Goal: Information Seeking & Learning: Check status

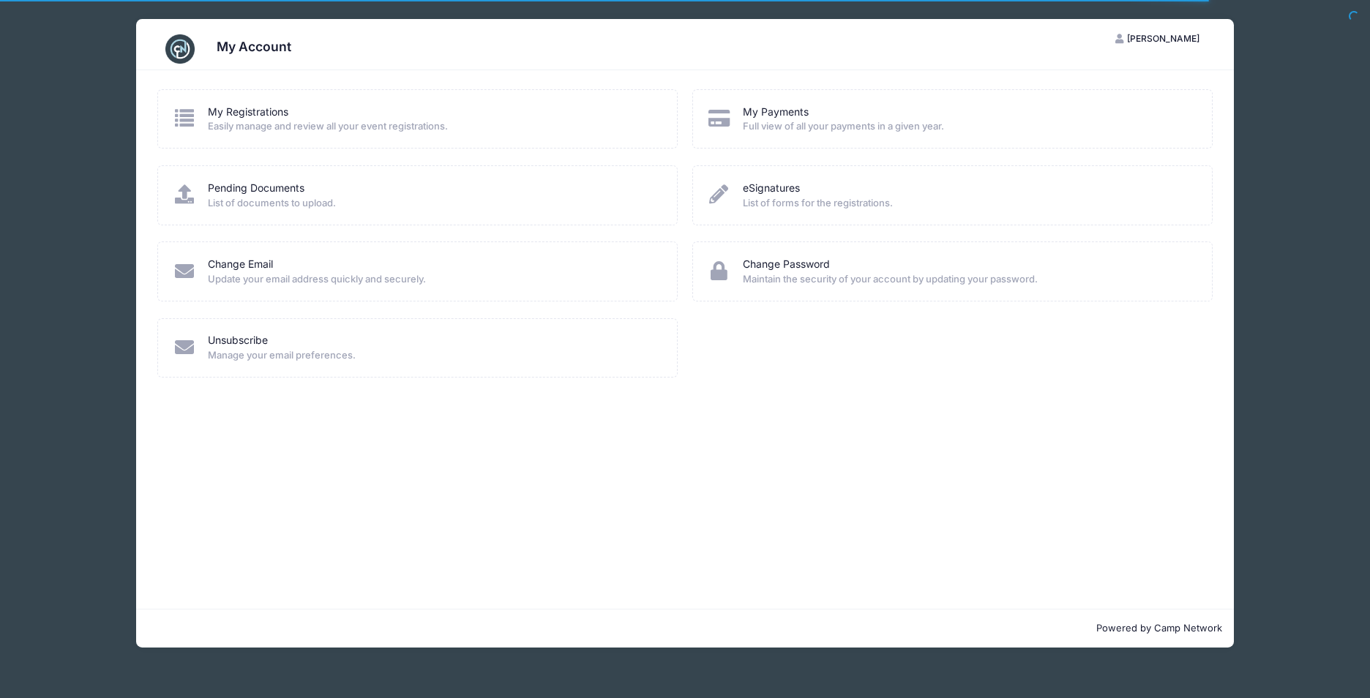
click at [837, 111] on div "My Payments" at bounding box center [968, 112] width 450 height 15
click at [770, 108] on link "My Payments" at bounding box center [776, 112] width 66 height 15
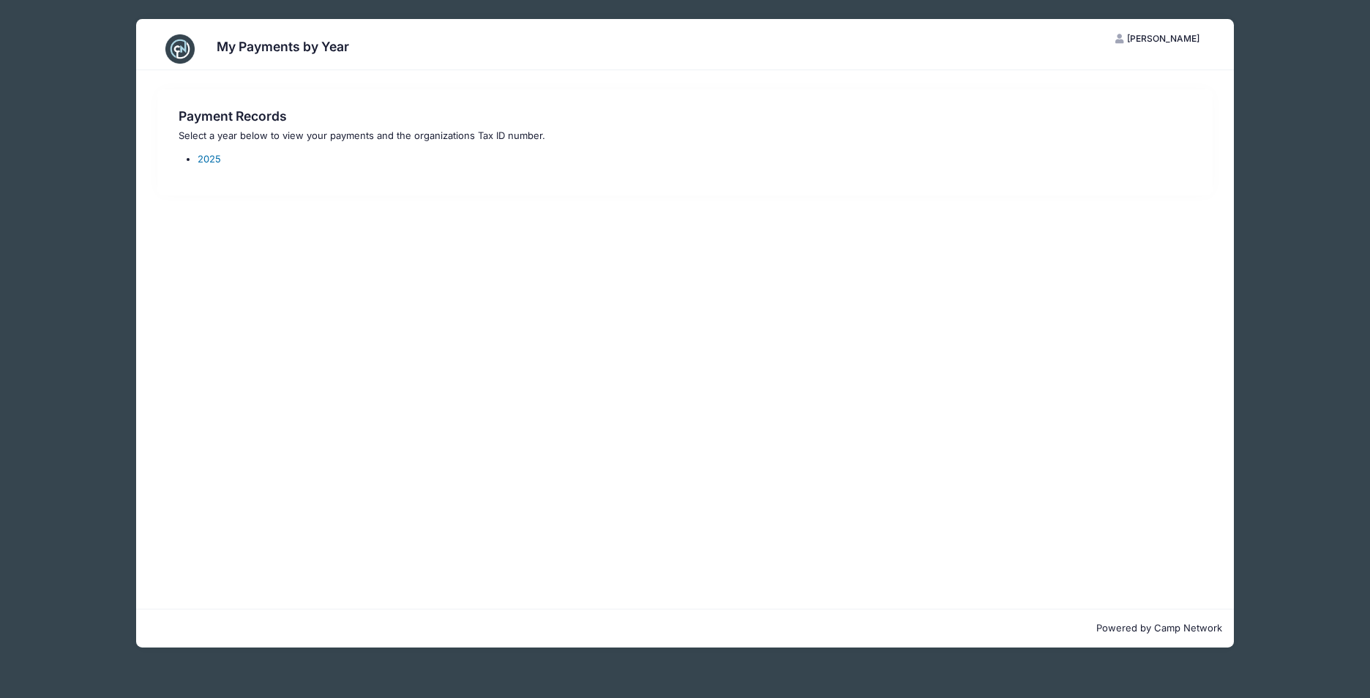
click at [208, 157] on link "2025" at bounding box center [209, 159] width 23 height 12
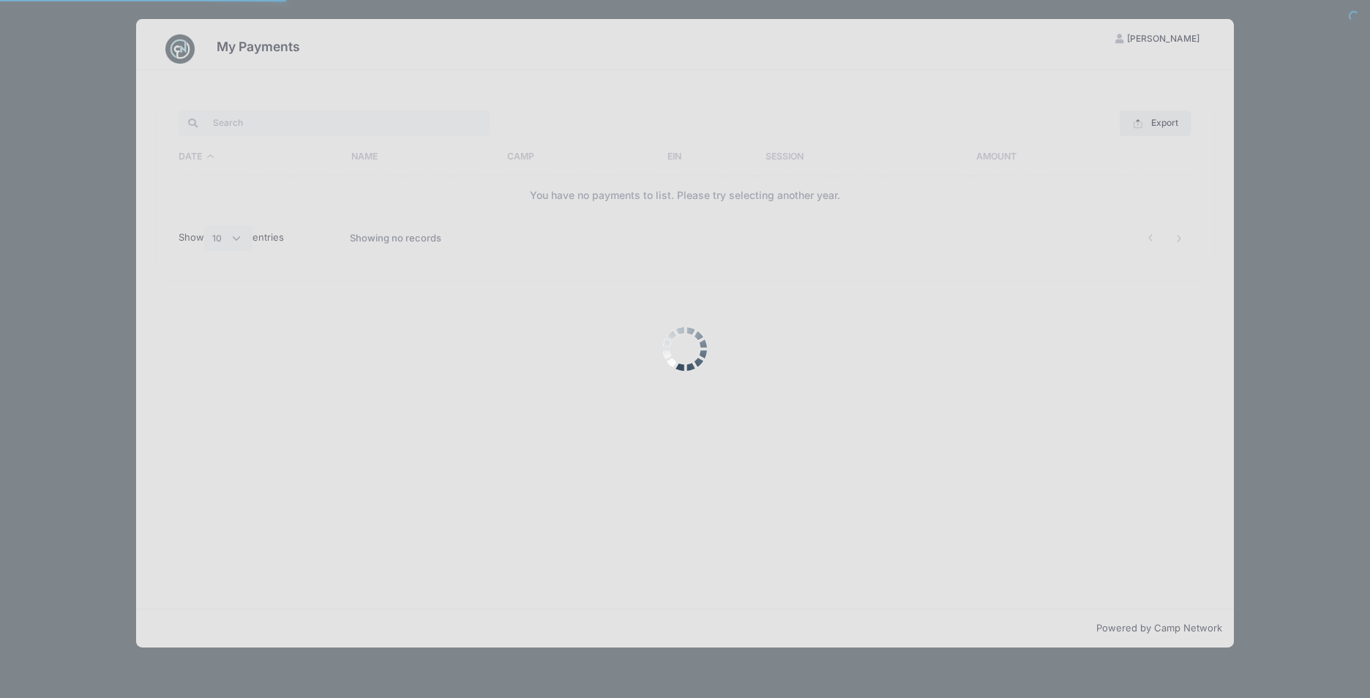
select select "10"
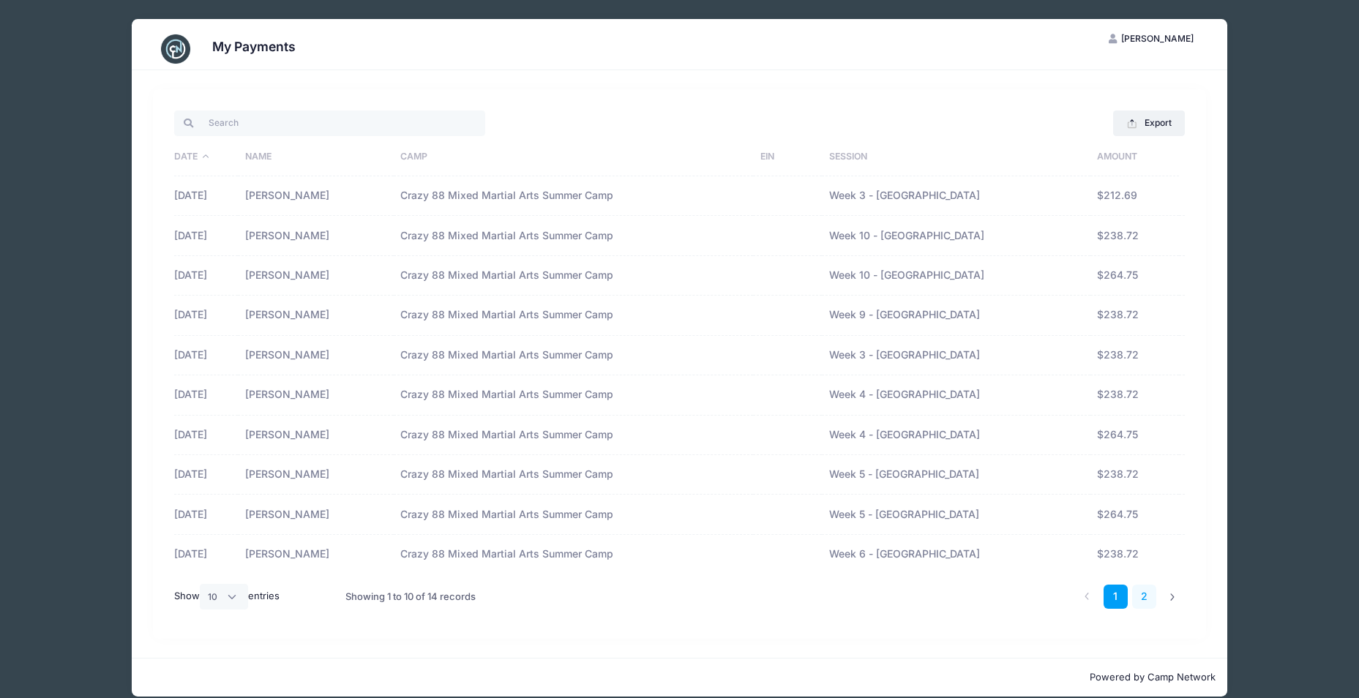
click at [1152, 596] on link "2" at bounding box center [1145, 597] width 24 height 24
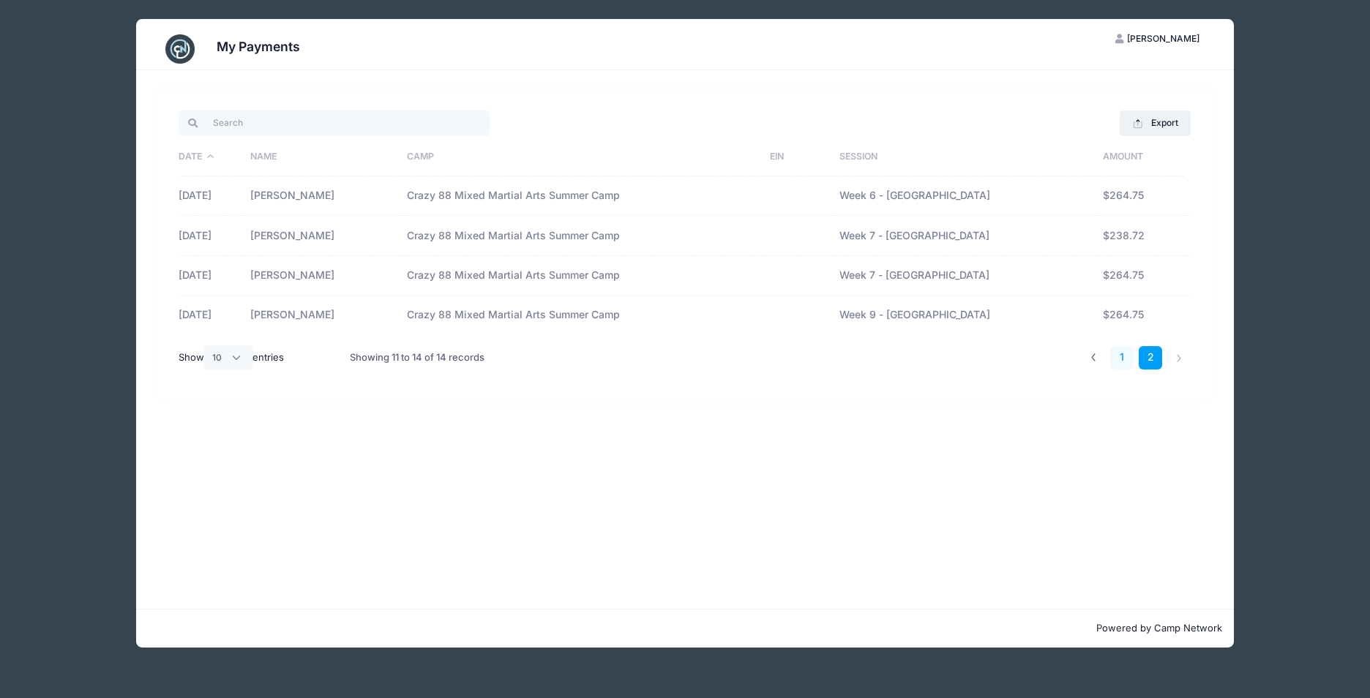
click at [1125, 361] on link "1" at bounding box center [1123, 358] width 24 height 24
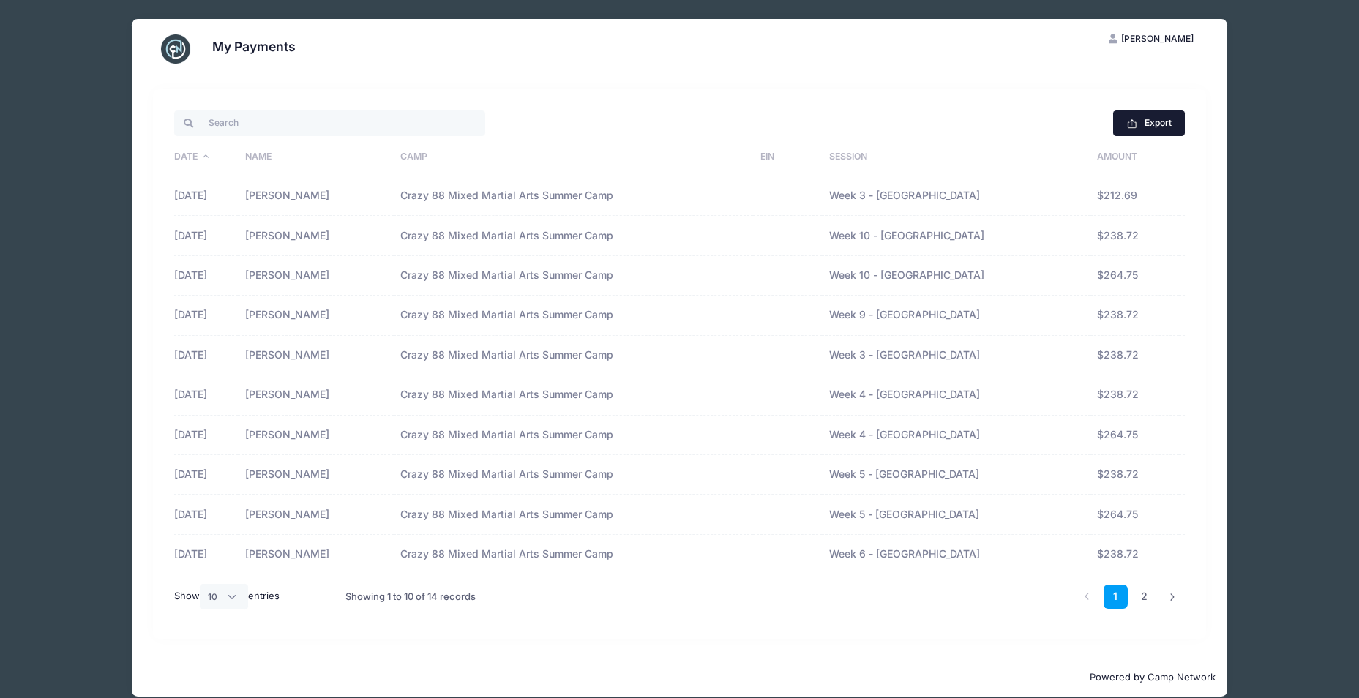
click at [1146, 118] on button "Export" at bounding box center [1148, 123] width 71 height 25
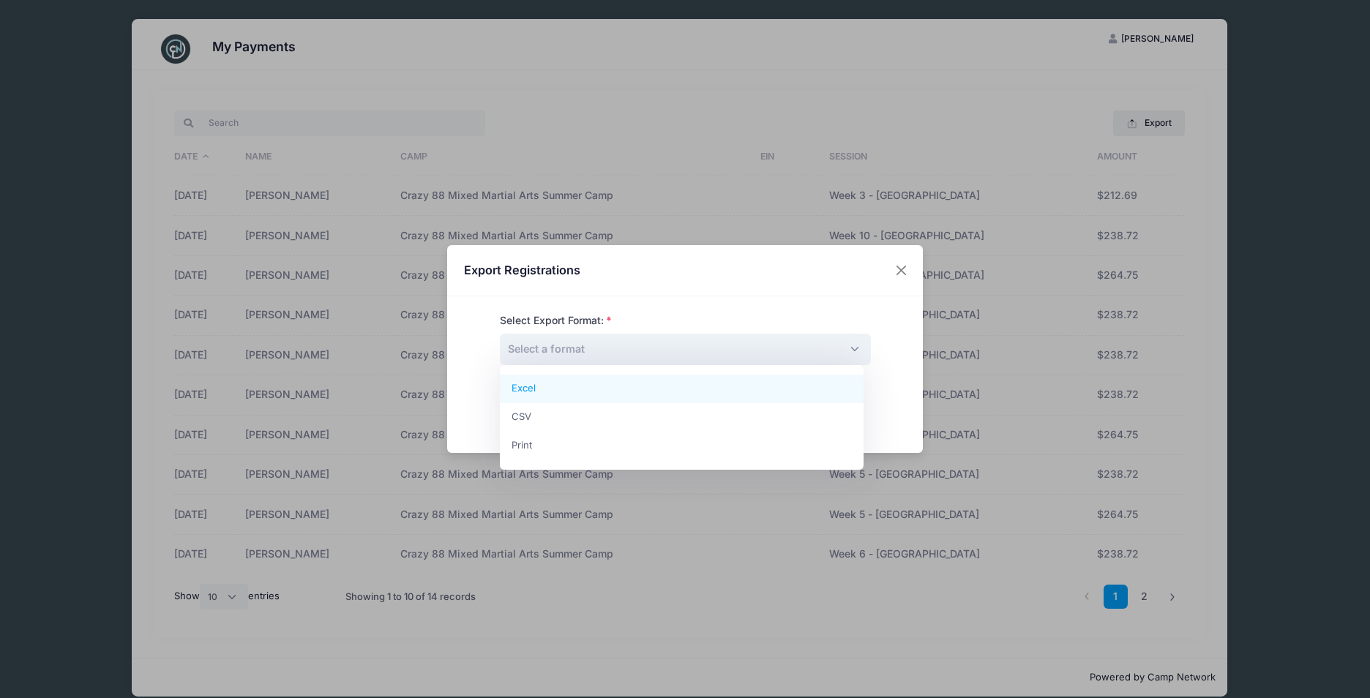
click at [752, 349] on span "Select a format" at bounding box center [685, 349] width 371 height 31
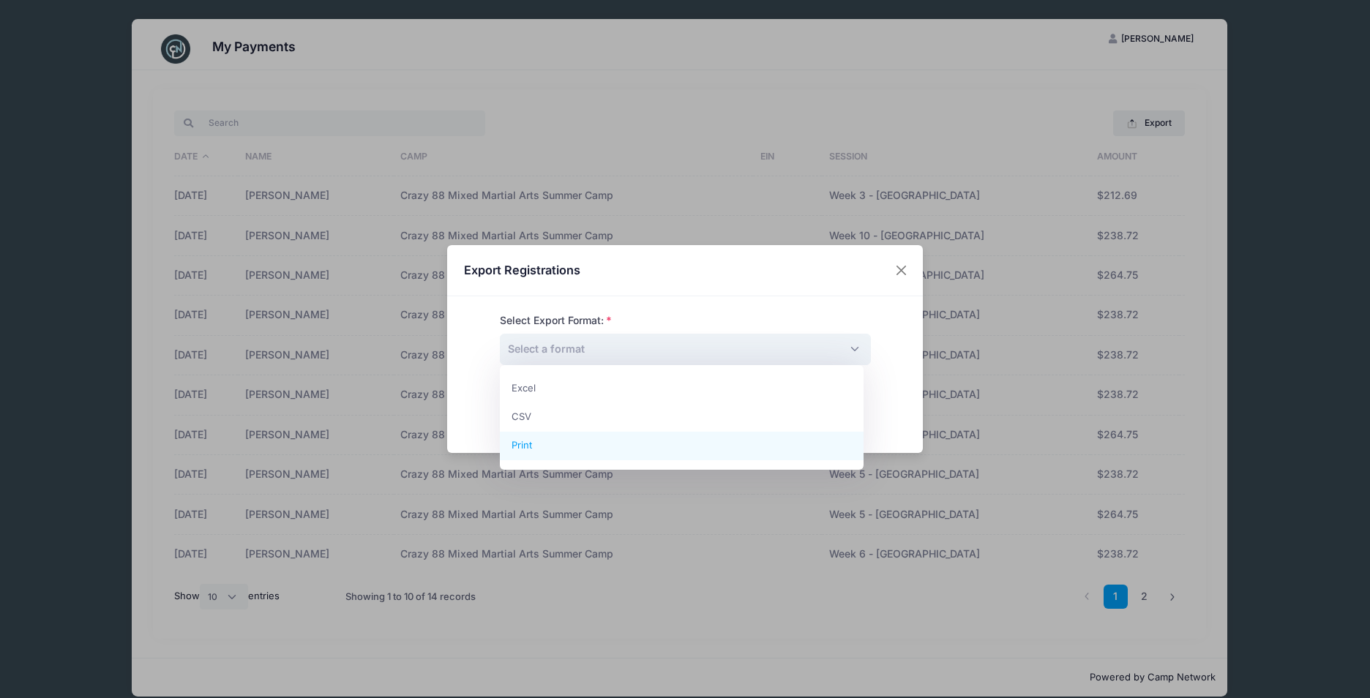
select select "print"
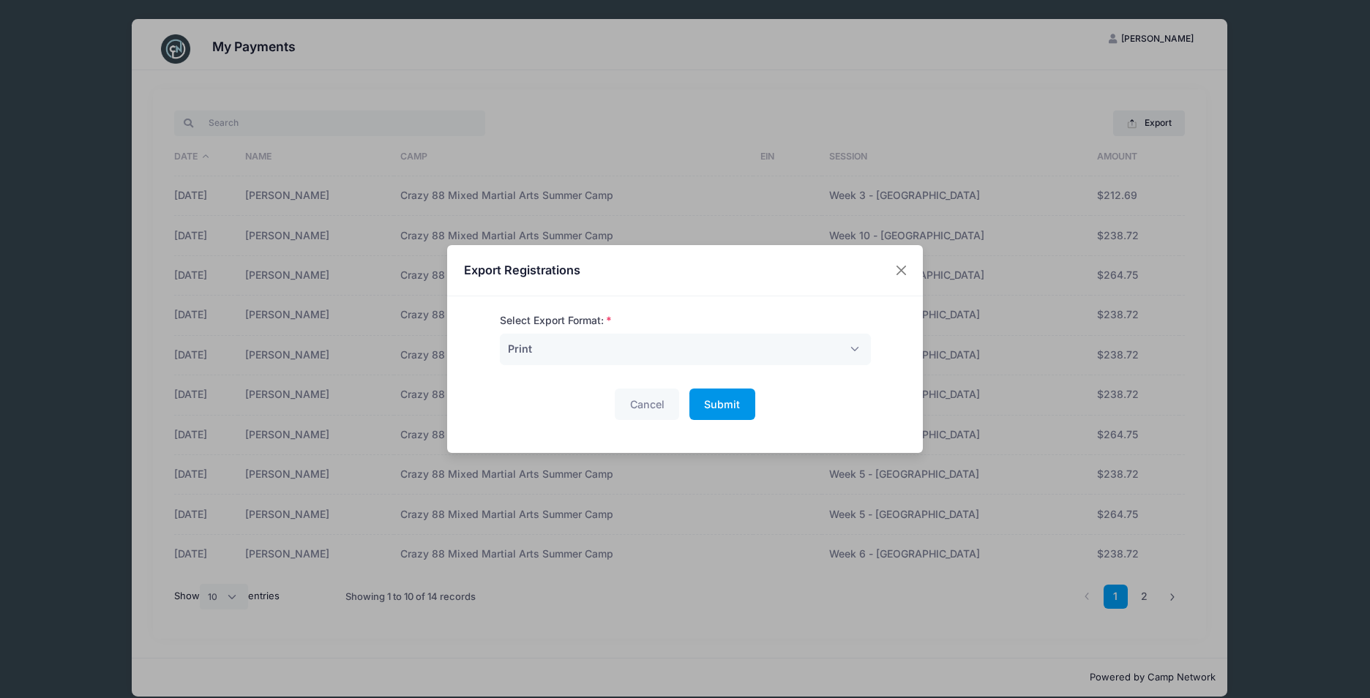
click at [737, 407] on button "Submit Please wait..." at bounding box center [723, 404] width 66 height 31
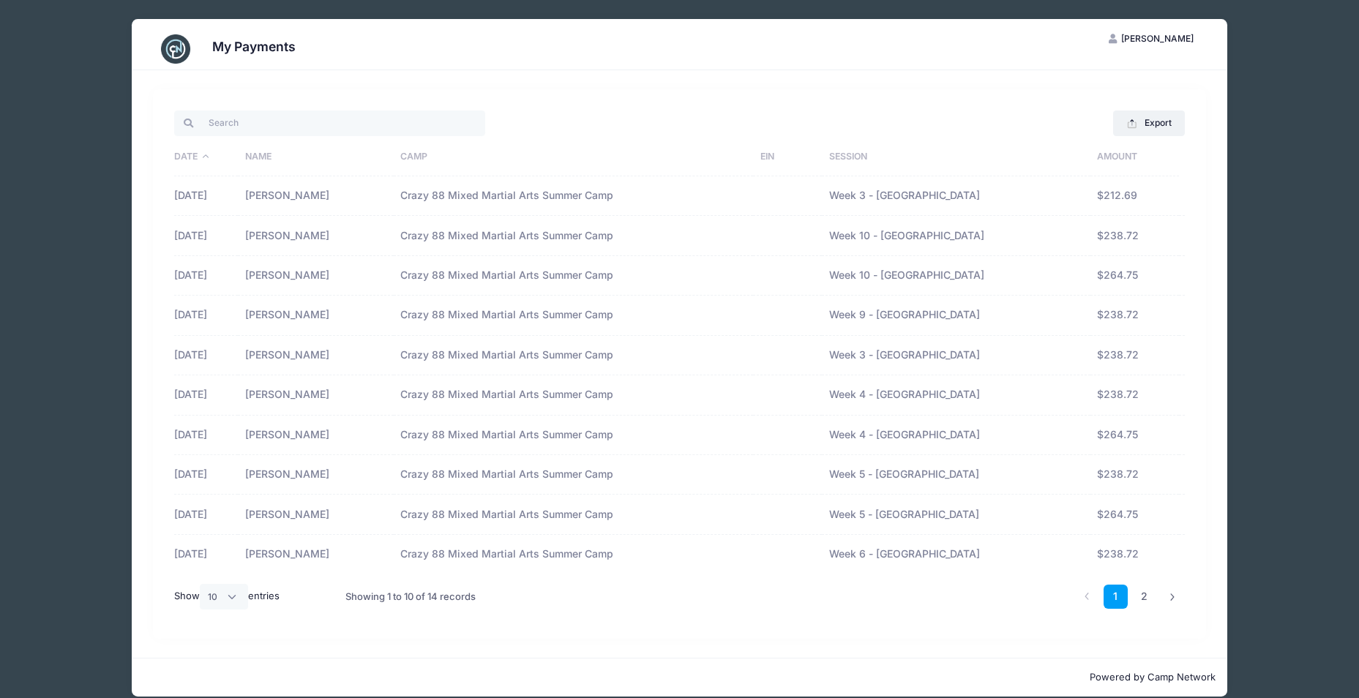
click at [974, 69] on div "My Payments" at bounding box center [679, 49] width 1053 height 41
click at [1308, 423] on div "My Payments VB Victoria Bookhultz My Account Logout Export Excel CSV Print Date…" at bounding box center [680, 358] width 1316 height 716
click at [1302, 345] on div "My Payments VB Victoria Bookhultz My Account Logout Export Excel CSV Print Date…" at bounding box center [680, 358] width 1316 height 716
click at [176, 49] on img at bounding box center [175, 48] width 29 height 29
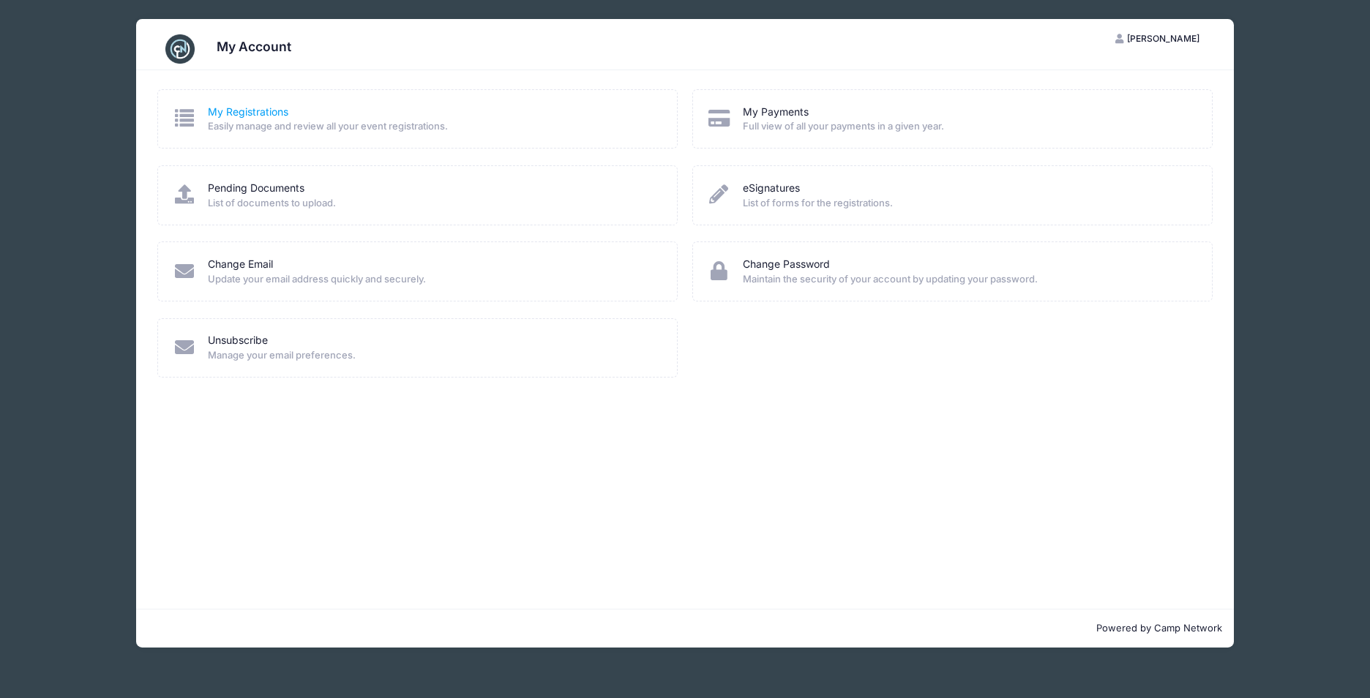
click at [260, 111] on link "My Registrations" at bounding box center [248, 112] width 81 height 15
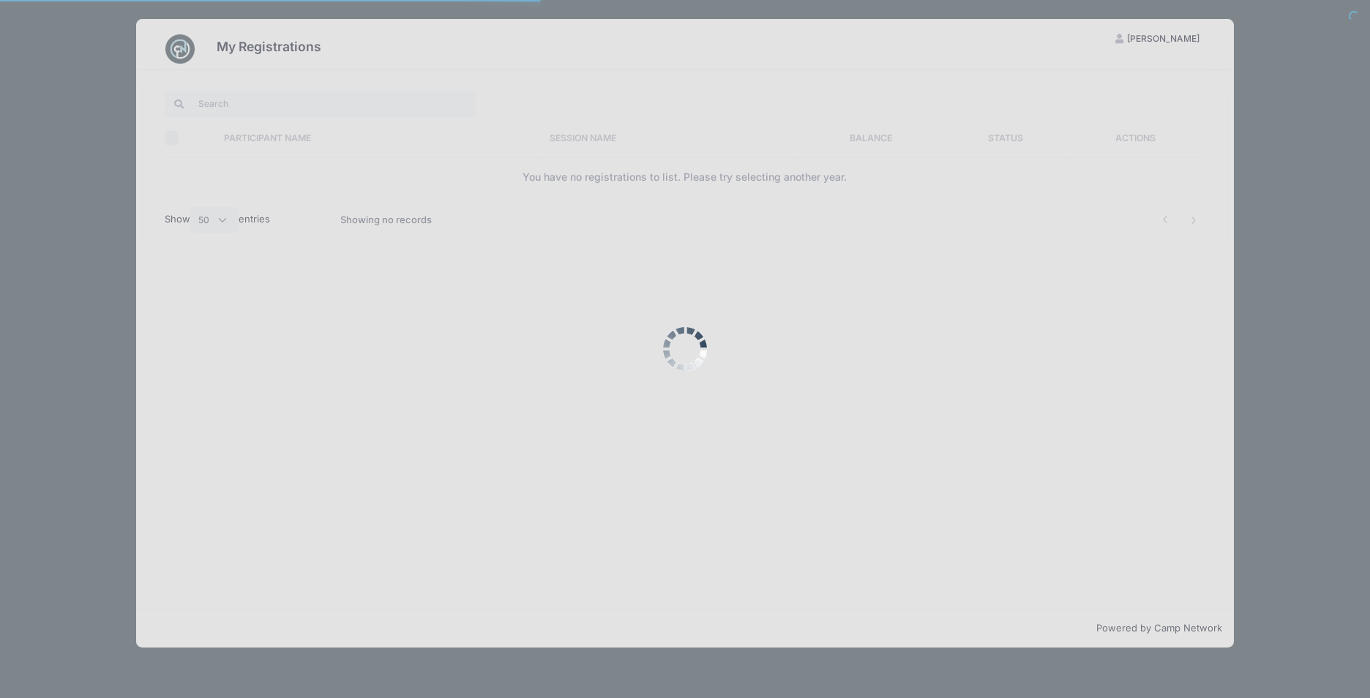
select select "50"
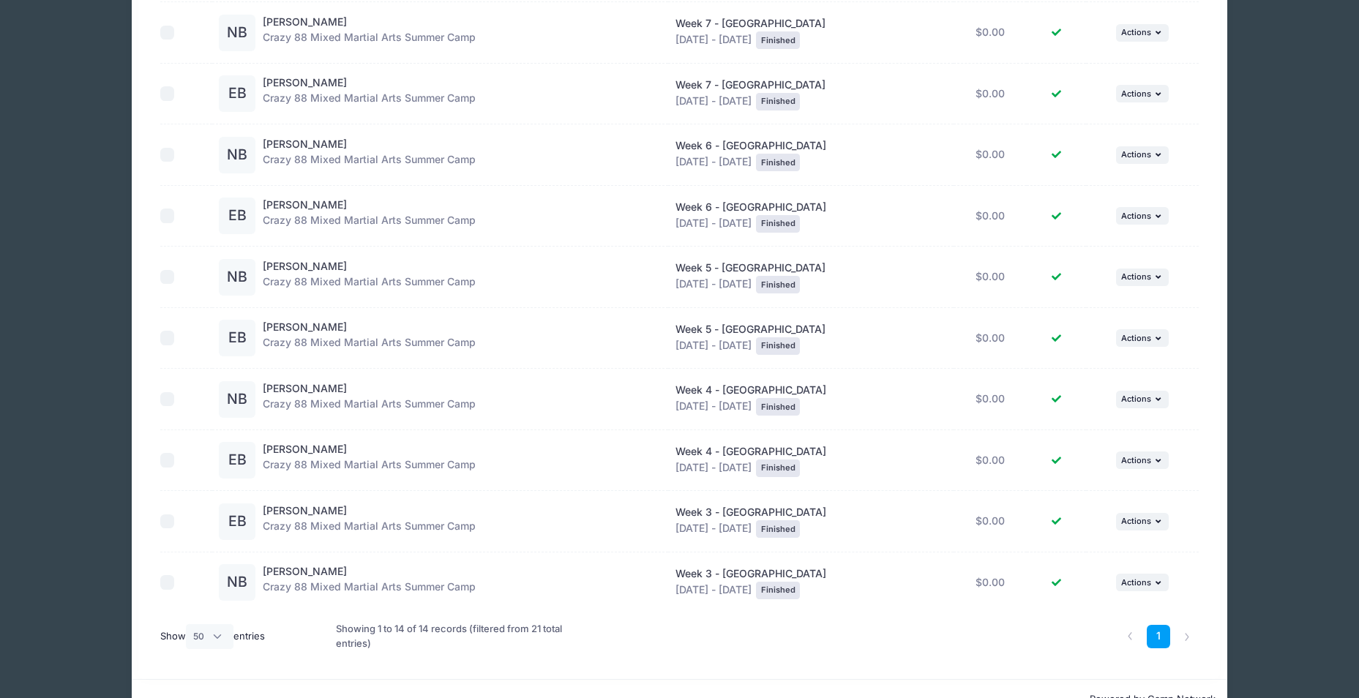
scroll to position [483, 0]
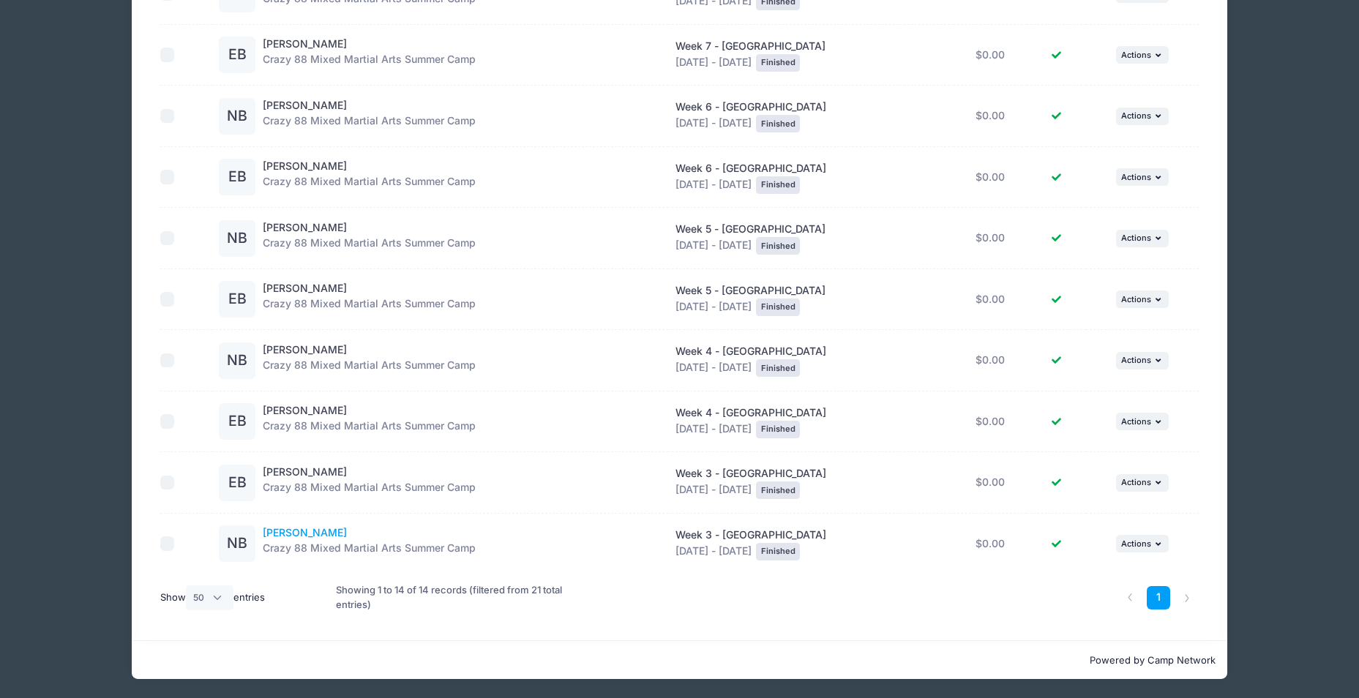
click at [280, 534] on link "Natalie Bookhultz" at bounding box center [305, 532] width 84 height 12
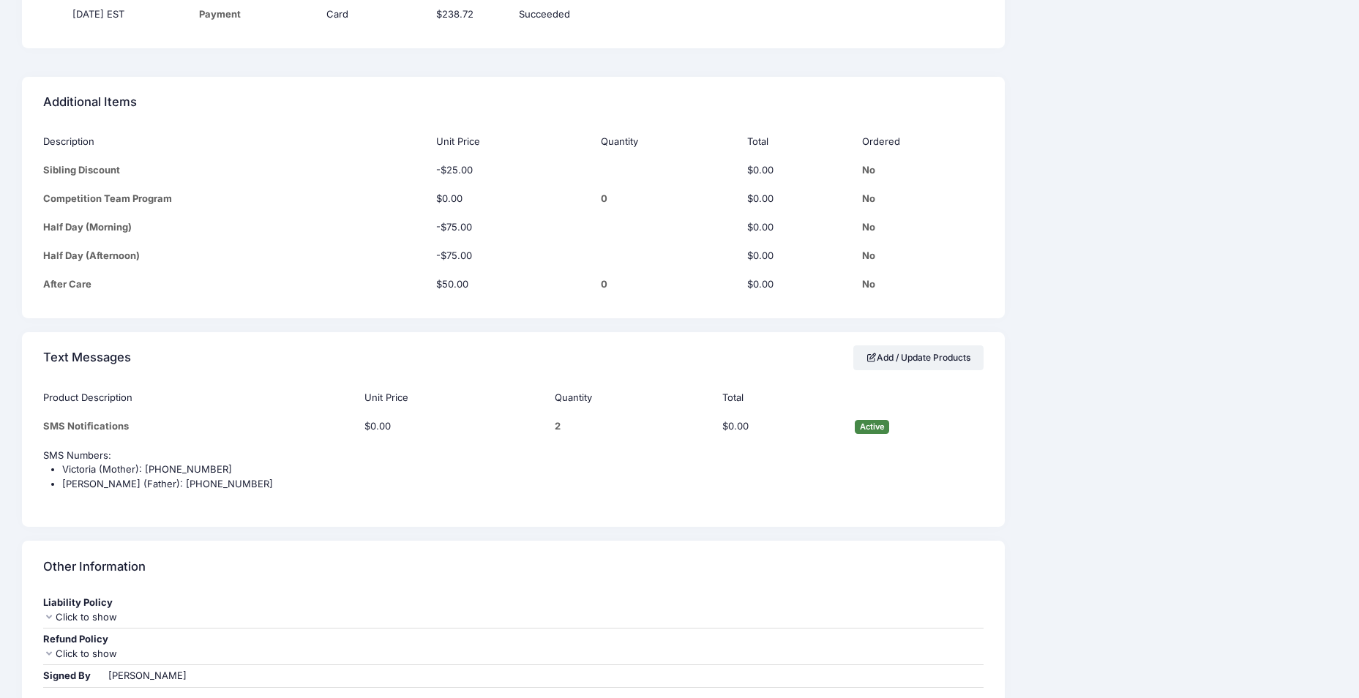
scroll to position [1285, 0]
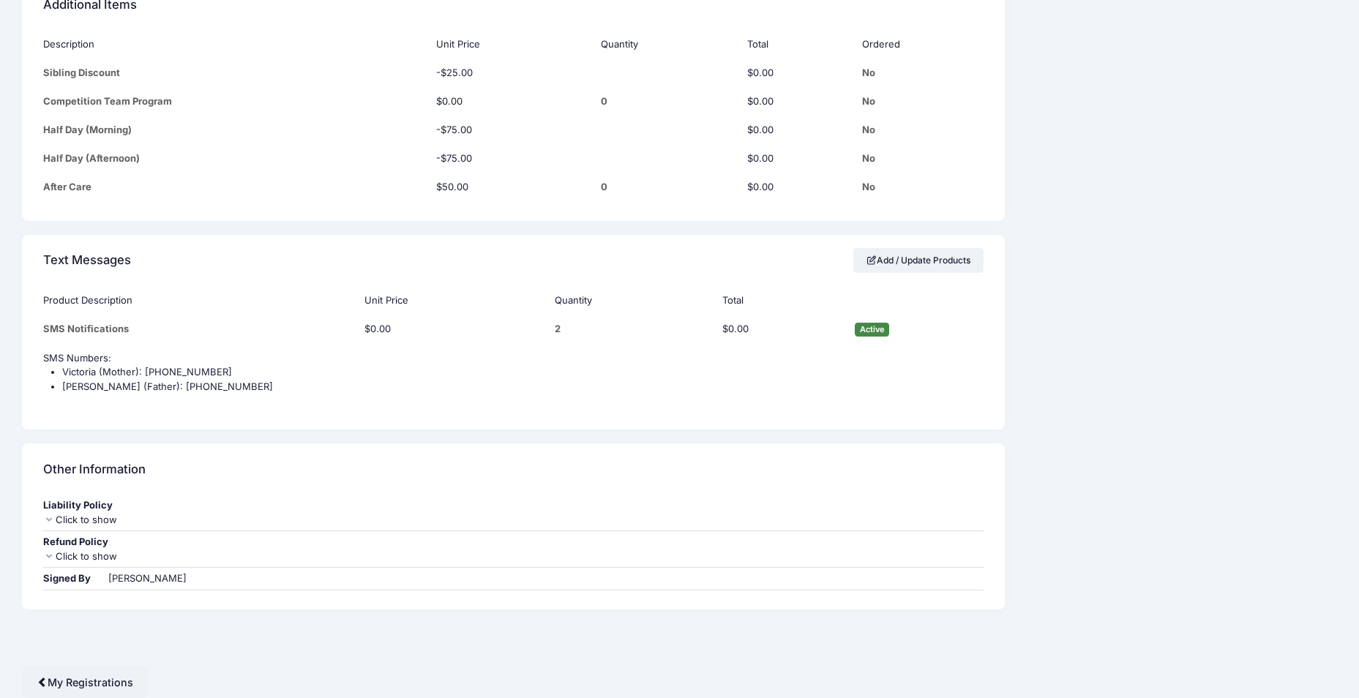
click at [89, 556] on div "Click to show" at bounding box center [513, 557] width 940 height 15
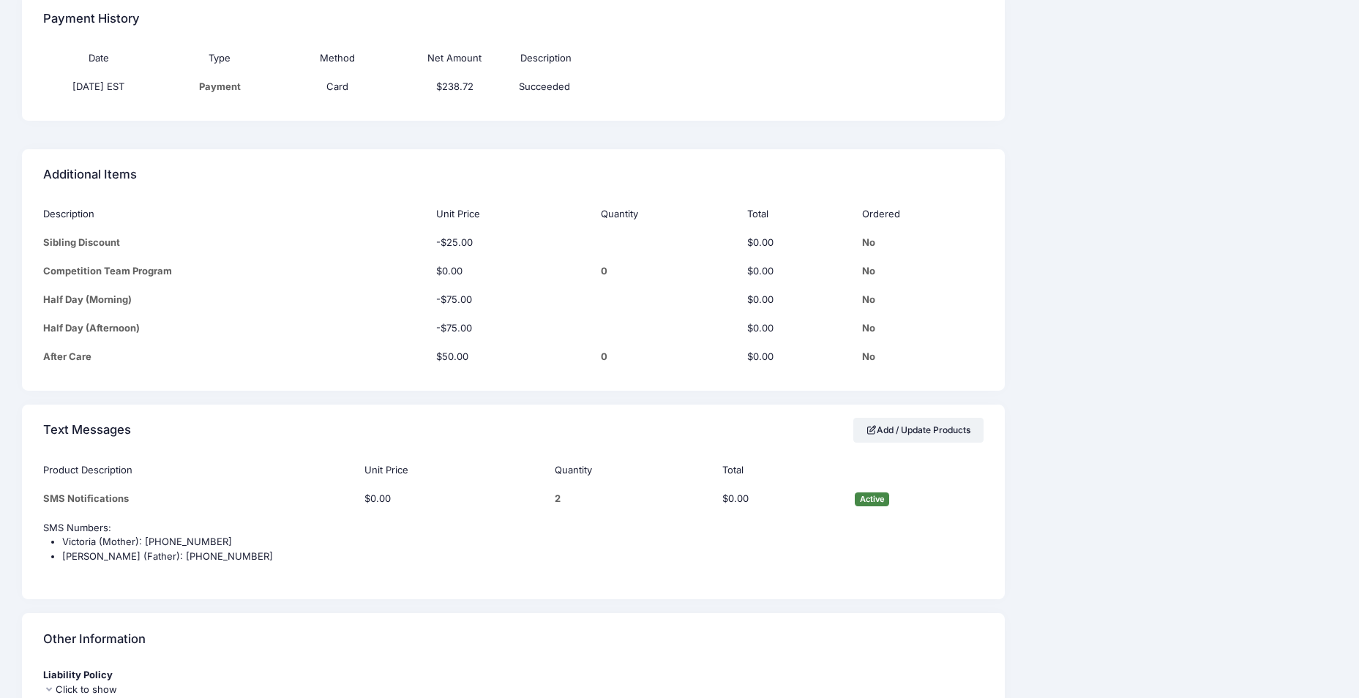
scroll to position [0, 0]
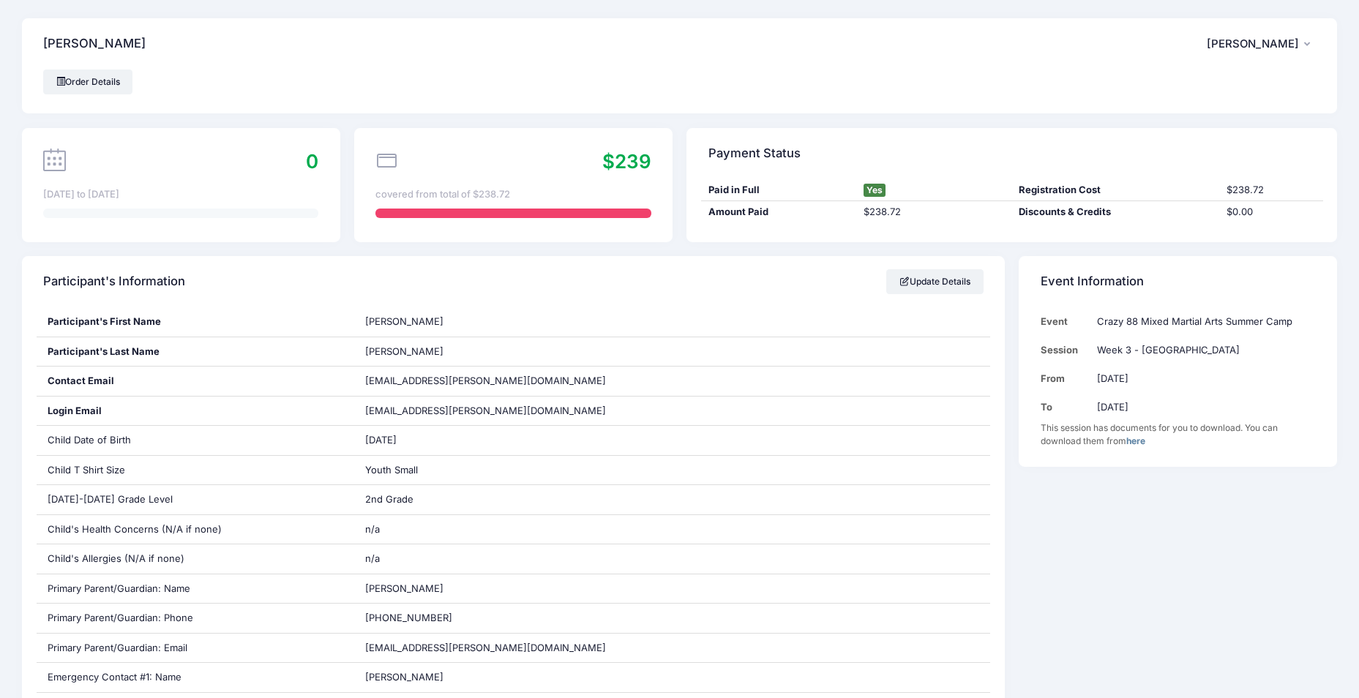
drag, startPoint x: 1075, startPoint y: 589, endPoint x: 1040, endPoint y: 305, distance: 285.5
click at [94, 83] on link "Order Details" at bounding box center [87, 82] width 89 height 25
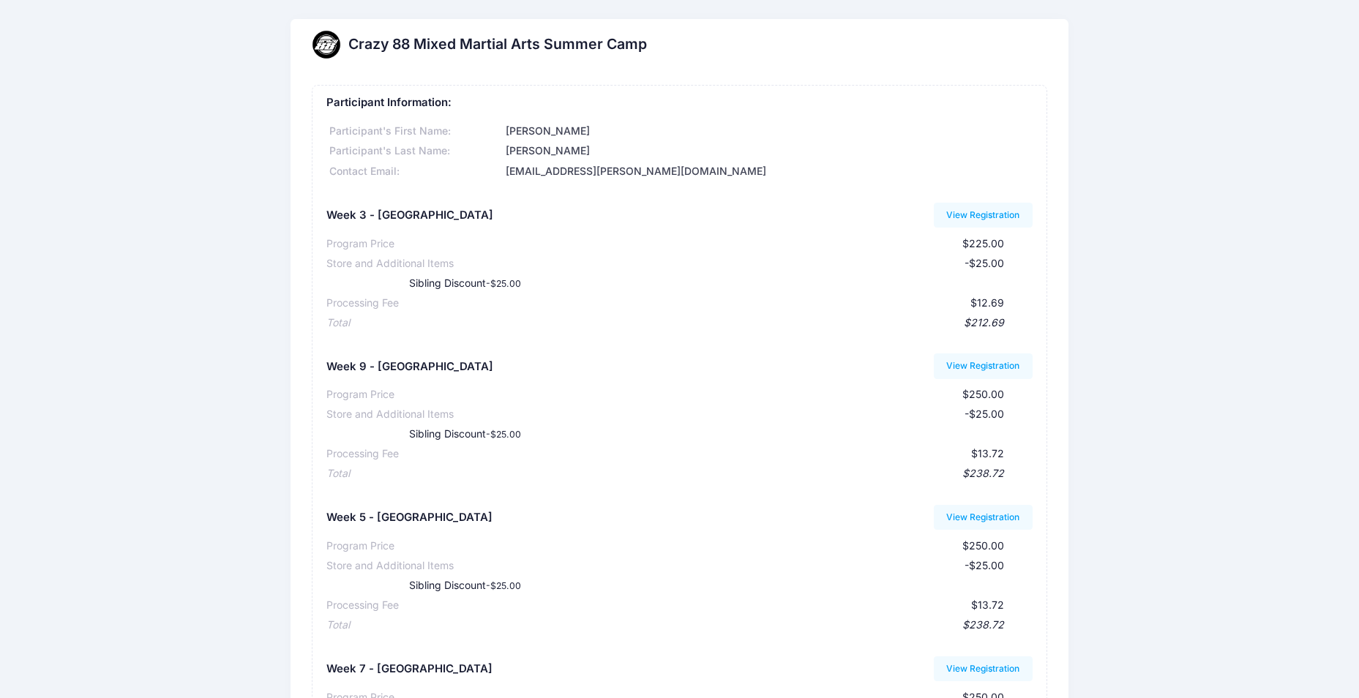
drag, startPoint x: 1130, startPoint y: 573, endPoint x: 1113, endPoint y: 217, distance: 356.2
drag, startPoint x: 829, startPoint y: 551, endPoint x: 822, endPoint y: 327, distance: 224.1
click at [968, 211] on link "View Registration" at bounding box center [983, 215] width 99 height 25
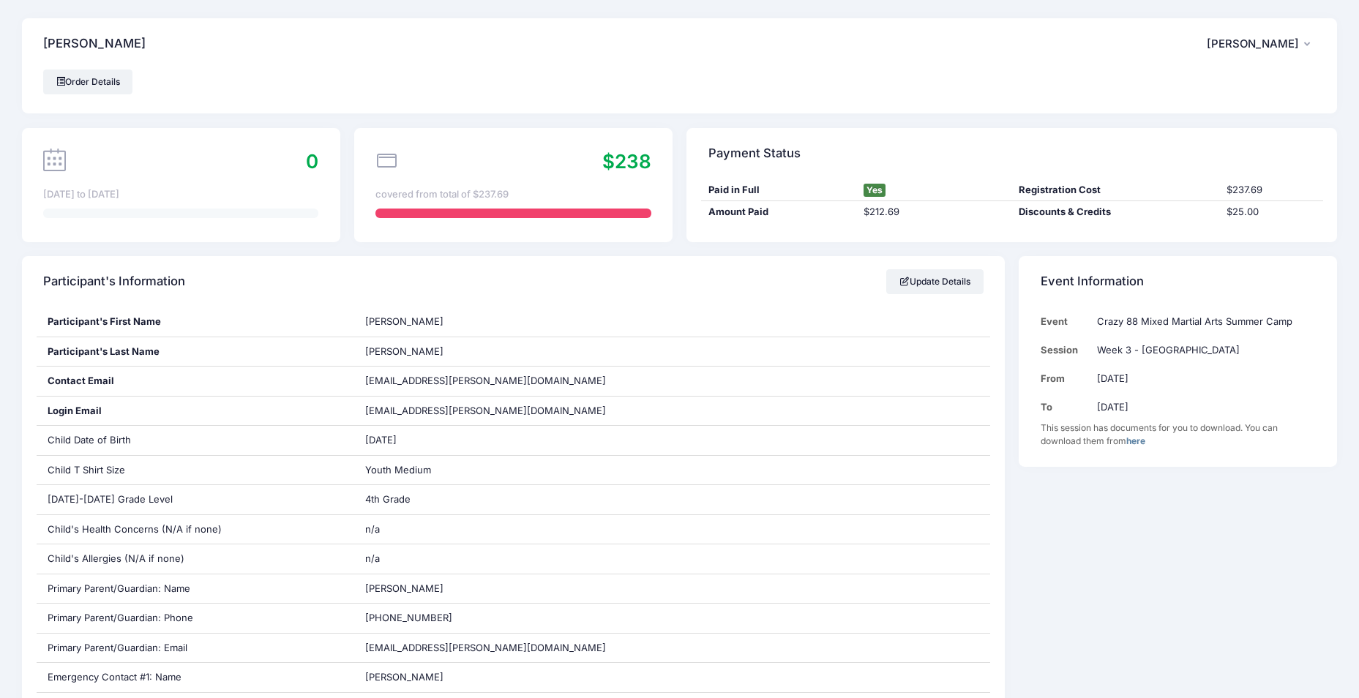
click at [1252, 45] on span "[PERSON_NAME]" at bounding box center [1253, 43] width 92 height 13
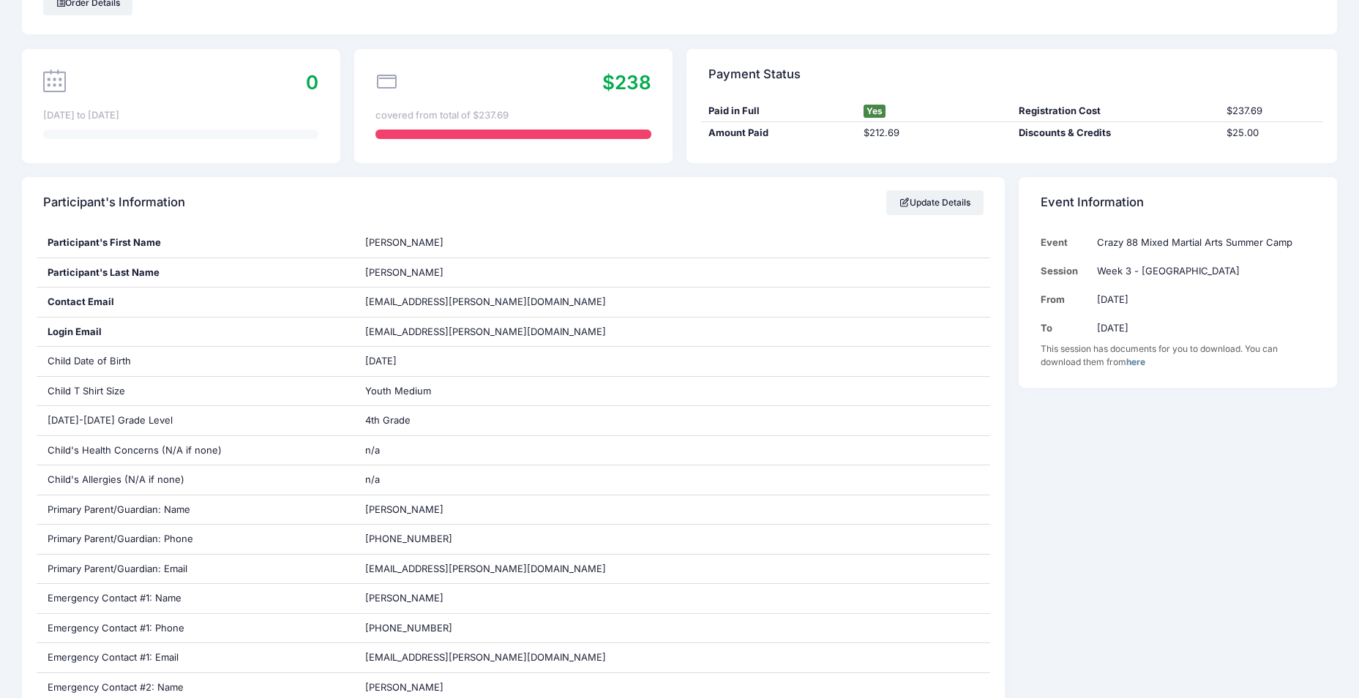
scroll to position [73, 0]
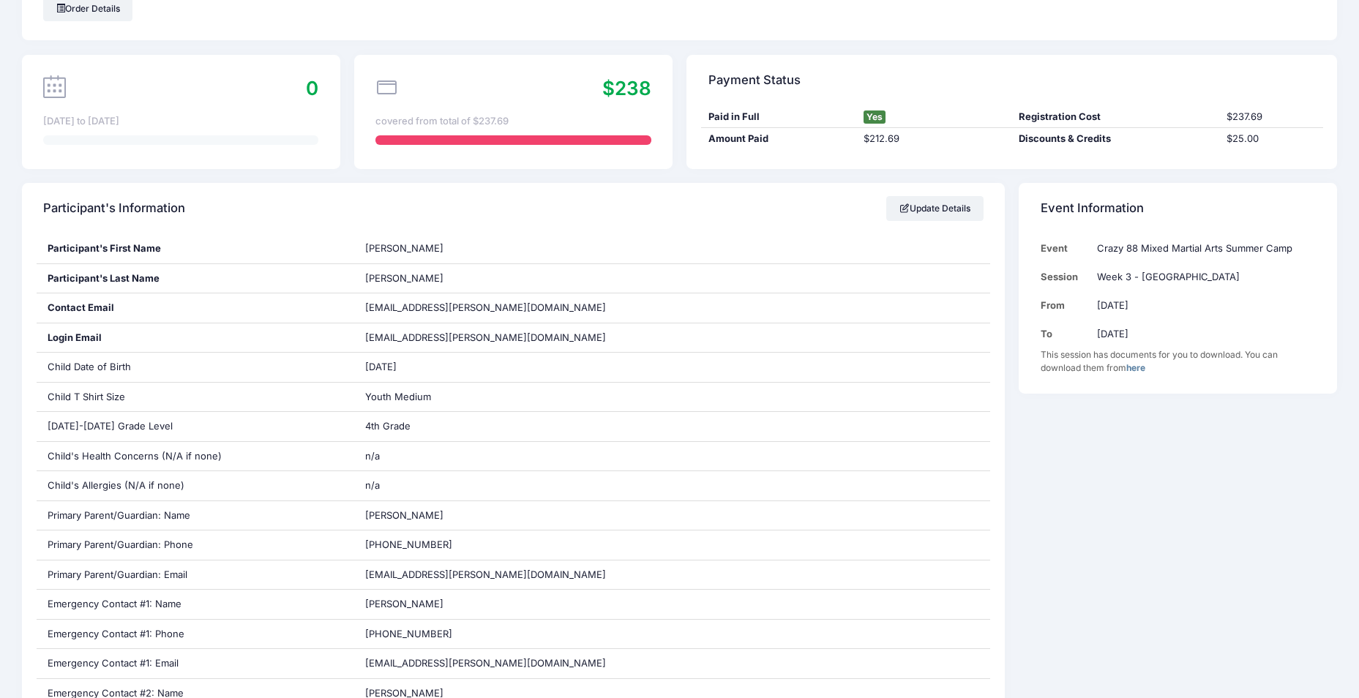
click at [1143, 368] on link "here" at bounding box center [1136, 367] width 19 height 11
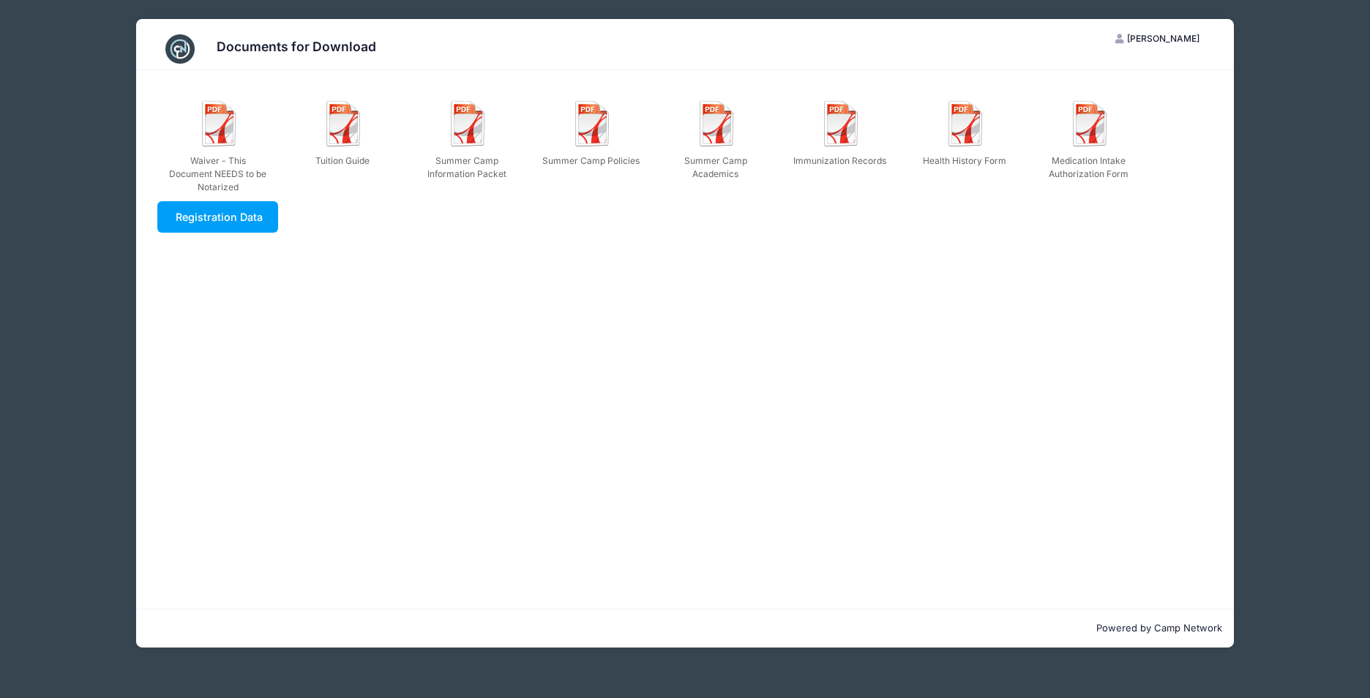
click at [1300, 325] on div "Documents for Download VB [PERSON_NAME] My Account Logout Waiver - This Documen…" at bounding box center [685, 333] width 1318 height 667
click at [262, 220] on link "Registration Data" at bounding box center [217, 216] width 121 height 31
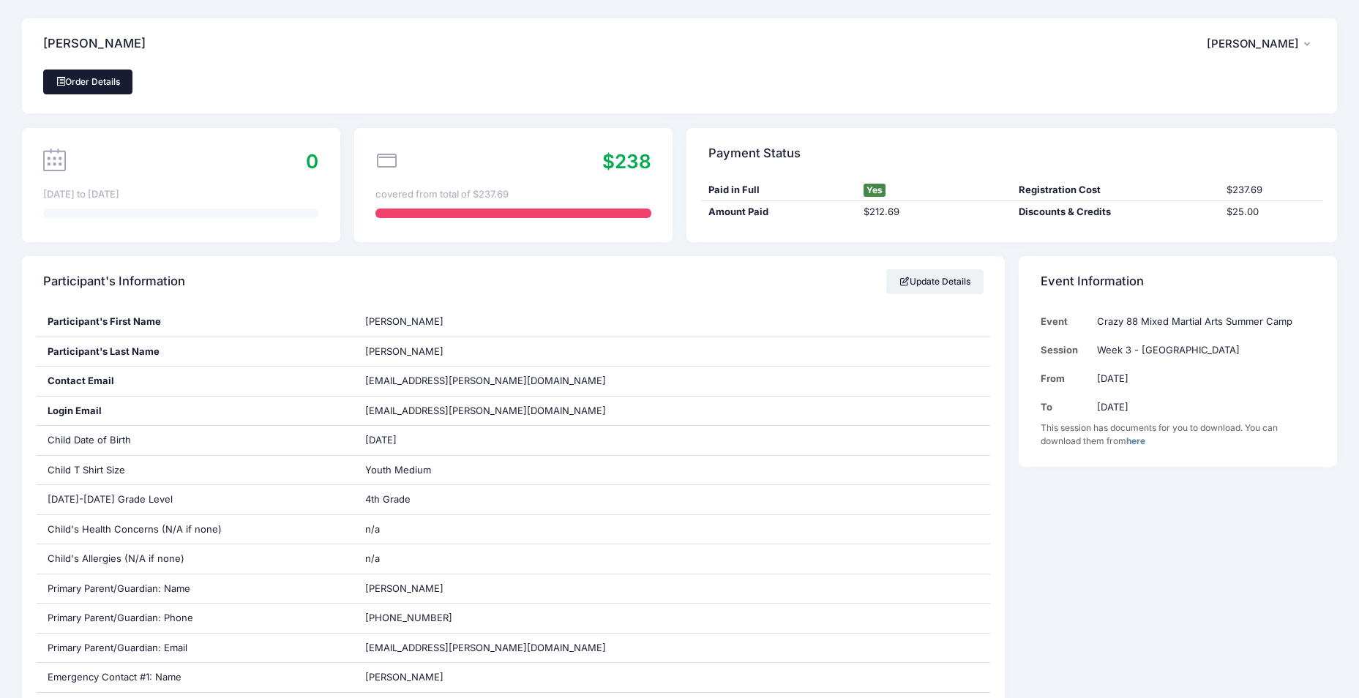
click at [85, 83] on link "Order Details" at bounding box center [87, 82] width 89 height 25
click at [1220, 44] on span "Victoria Bookhultz" at bounding box center [1253, 43] width 92 height 13
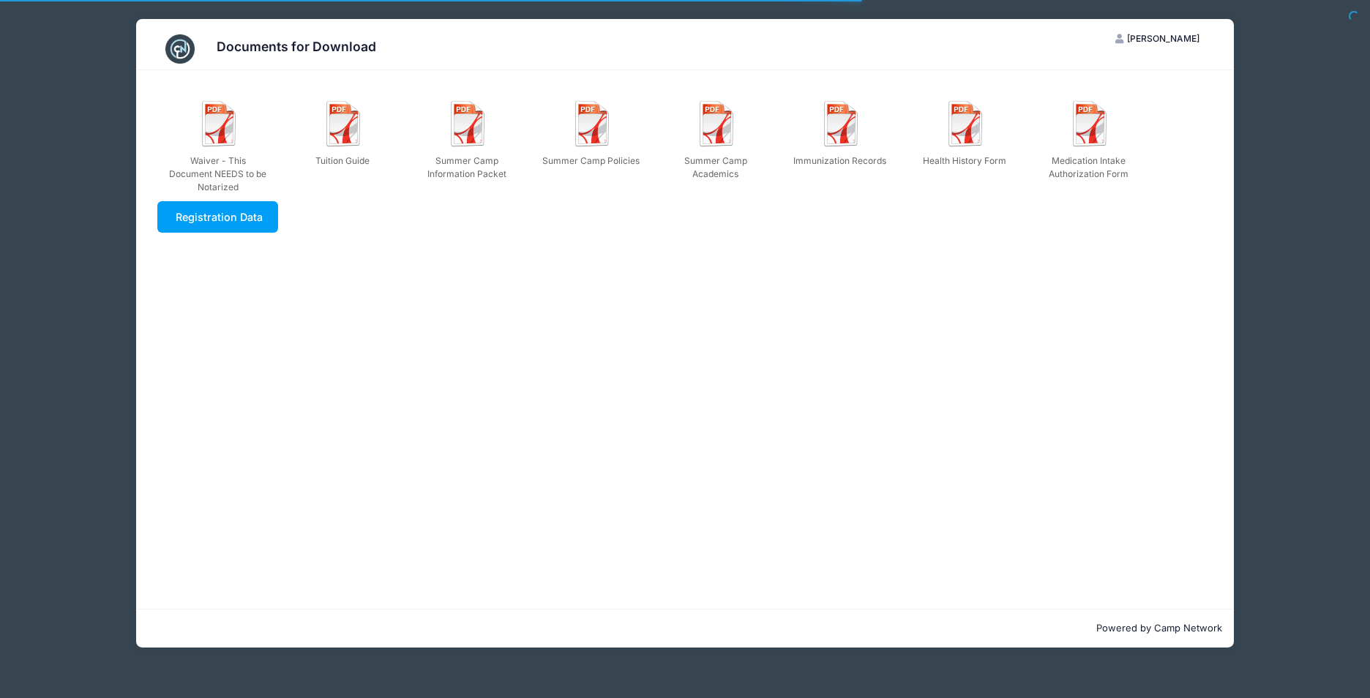
click at [92, 357] on div "Documents for Download VB [PERSON_NAME] My Account Logout Waiver - This Documen…" at bounding box center [685, 333] width 1318 height 667
click at [1291, 345] on div "Documents for Download VB [PERSON_NAME] My Account Logout Waiver - This Documen…" at bounding box center [685, 333] width 1318 height 667
click at [160, 47] on div "Documents for Download" at bounding box center [685, 44] width 1098 height 51
click at [169, 49] on img at bounding box center [179, 48] width 29 height 29
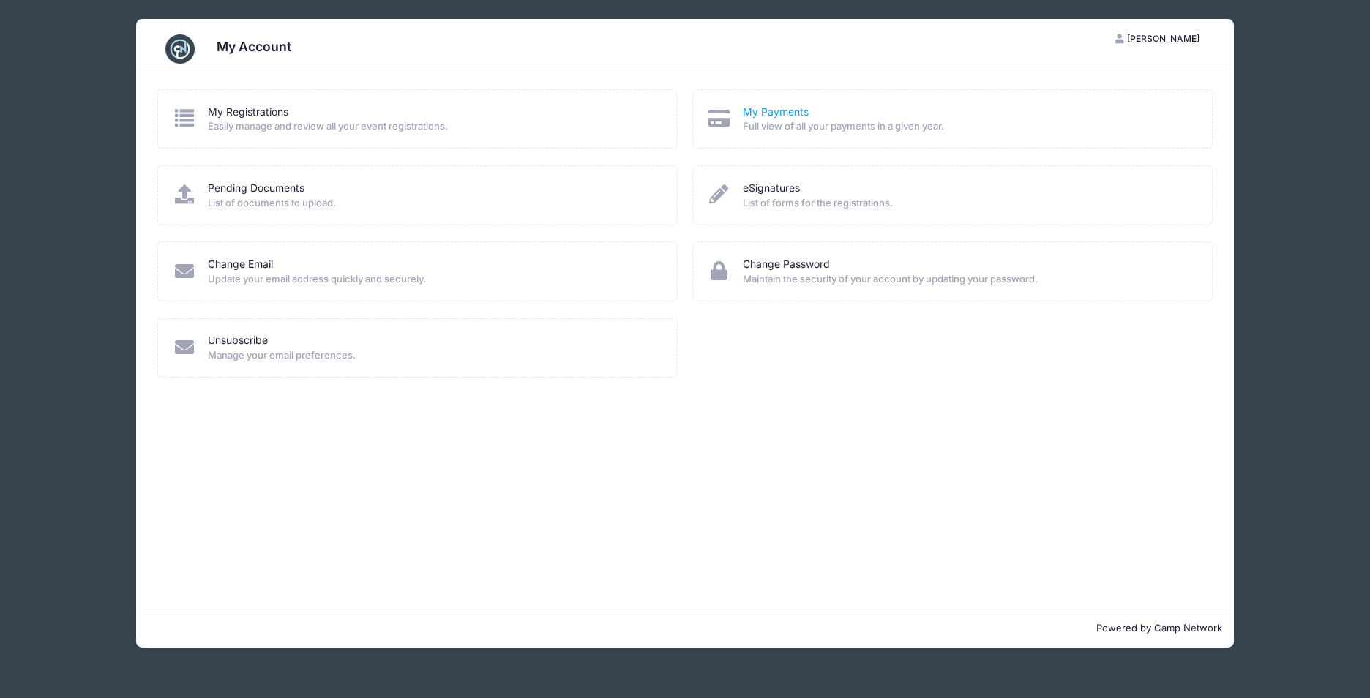
click at [794, 117] on link "My Payments" at bounding box center [776, 112] width 66 height 15
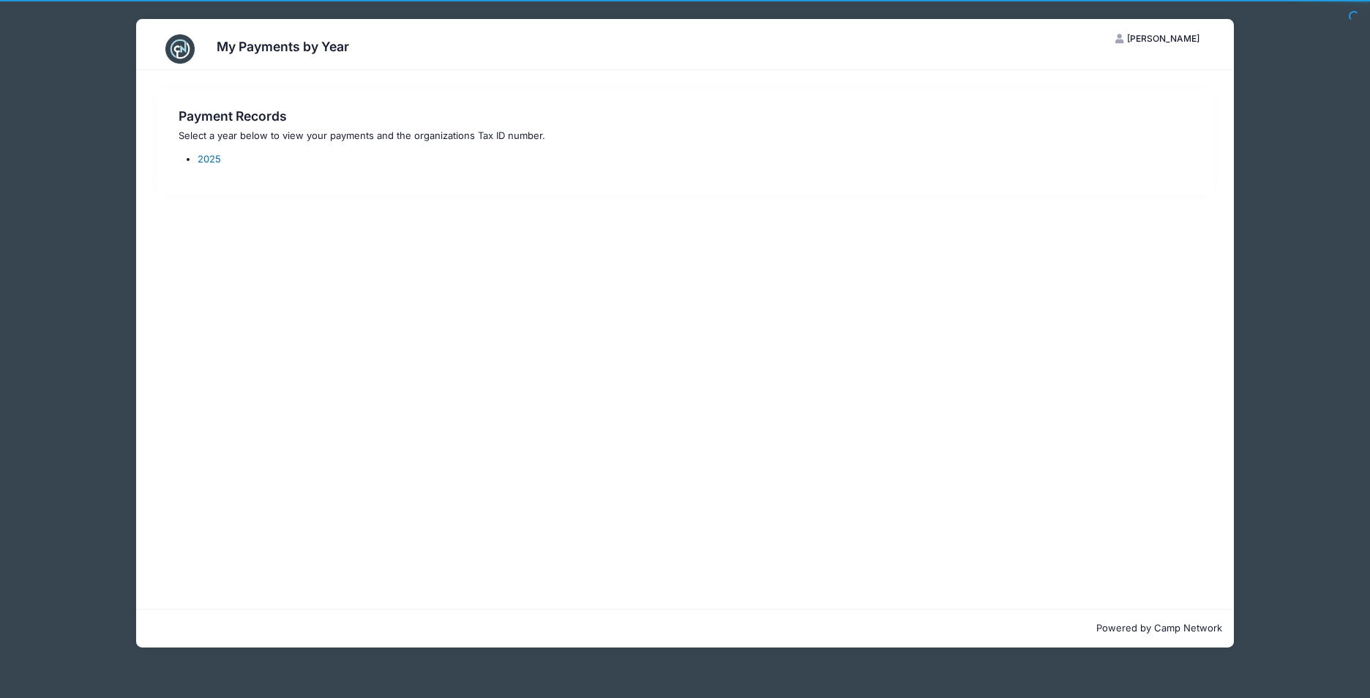
click at [205, 158] on link "2025" at bounding box center [209, 159] width 23 height 12
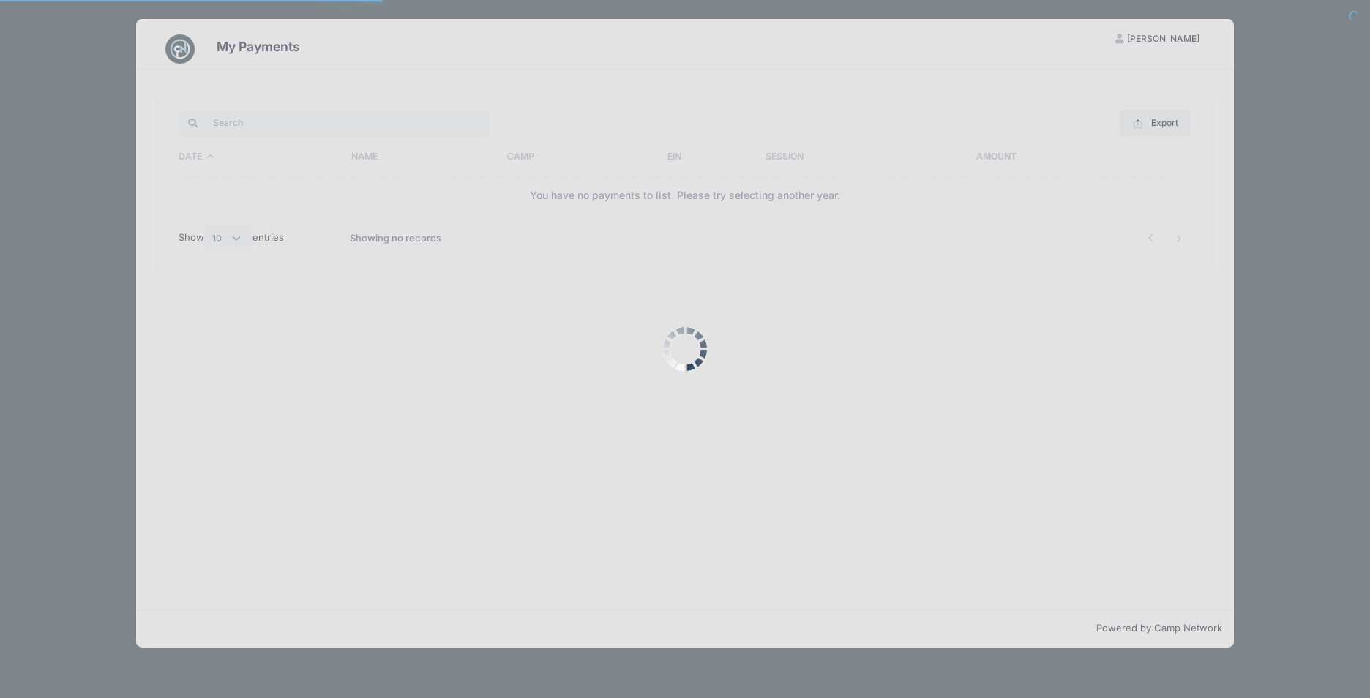
select select "10"
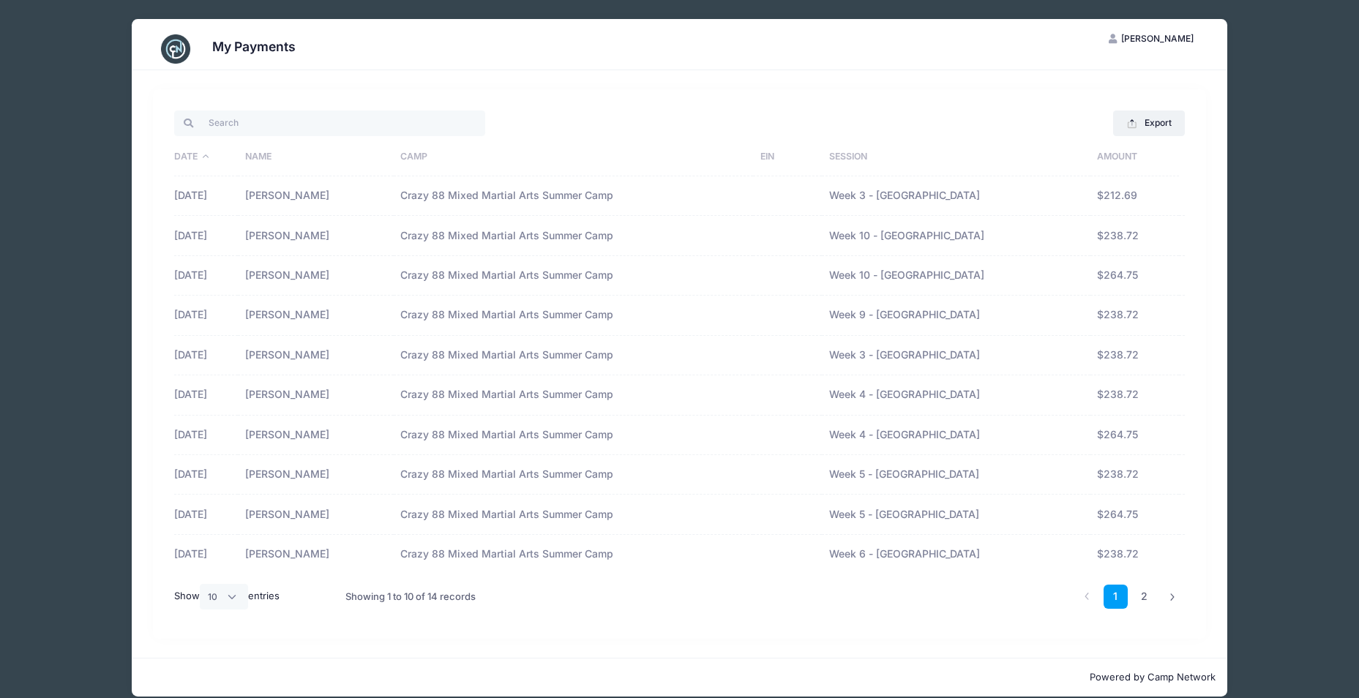
click at [172, 45] on img at bounding box center [175, 48] width 29 height 29
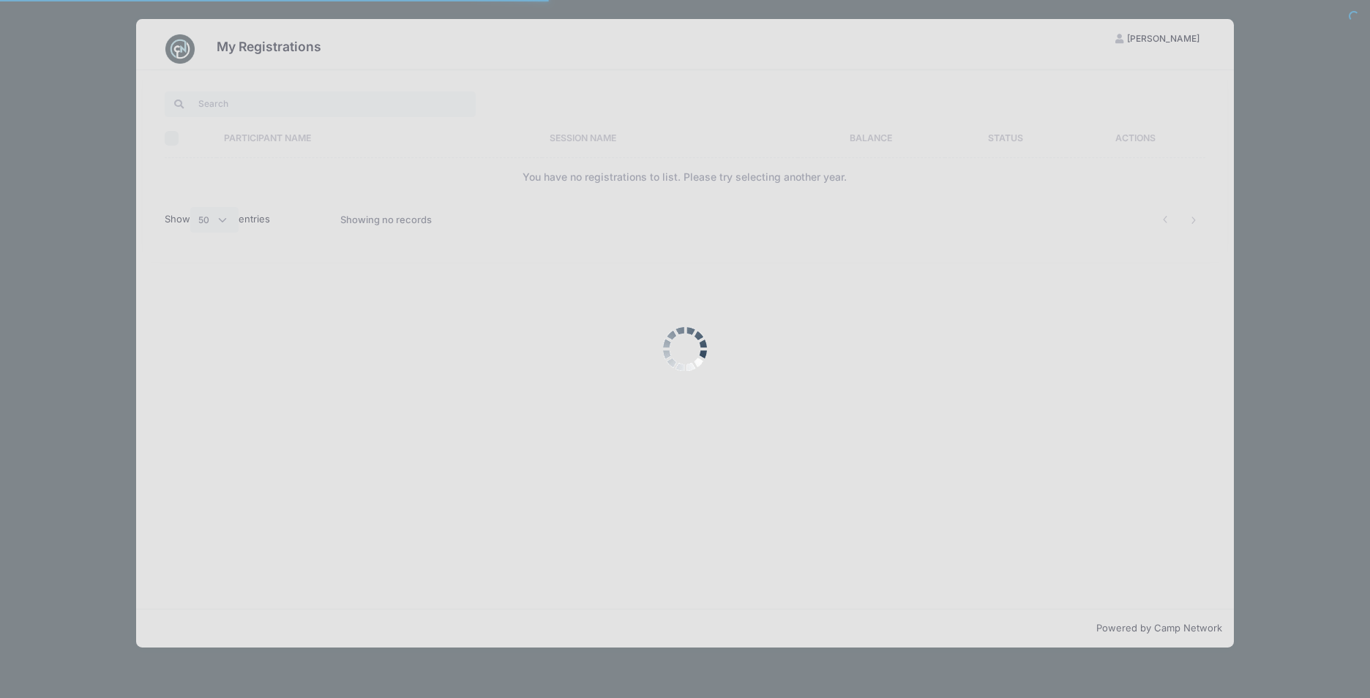
select select "50"
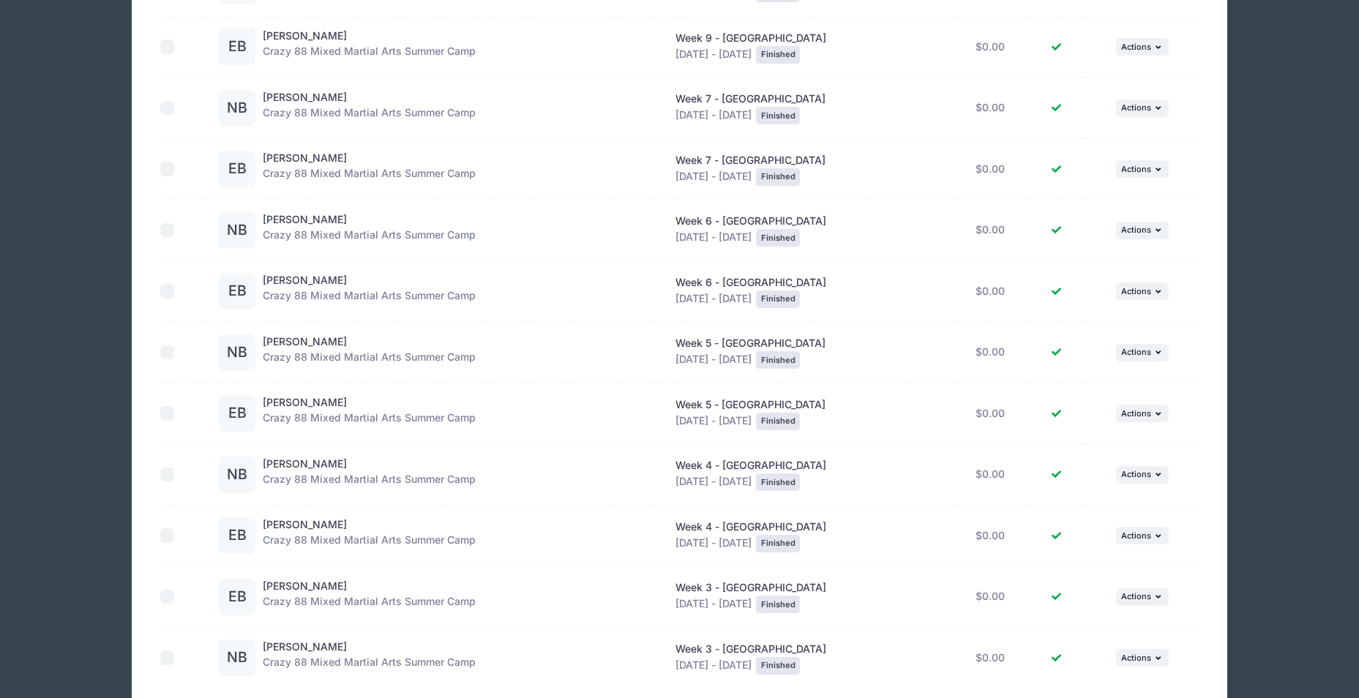
scroll to position [483, 0]
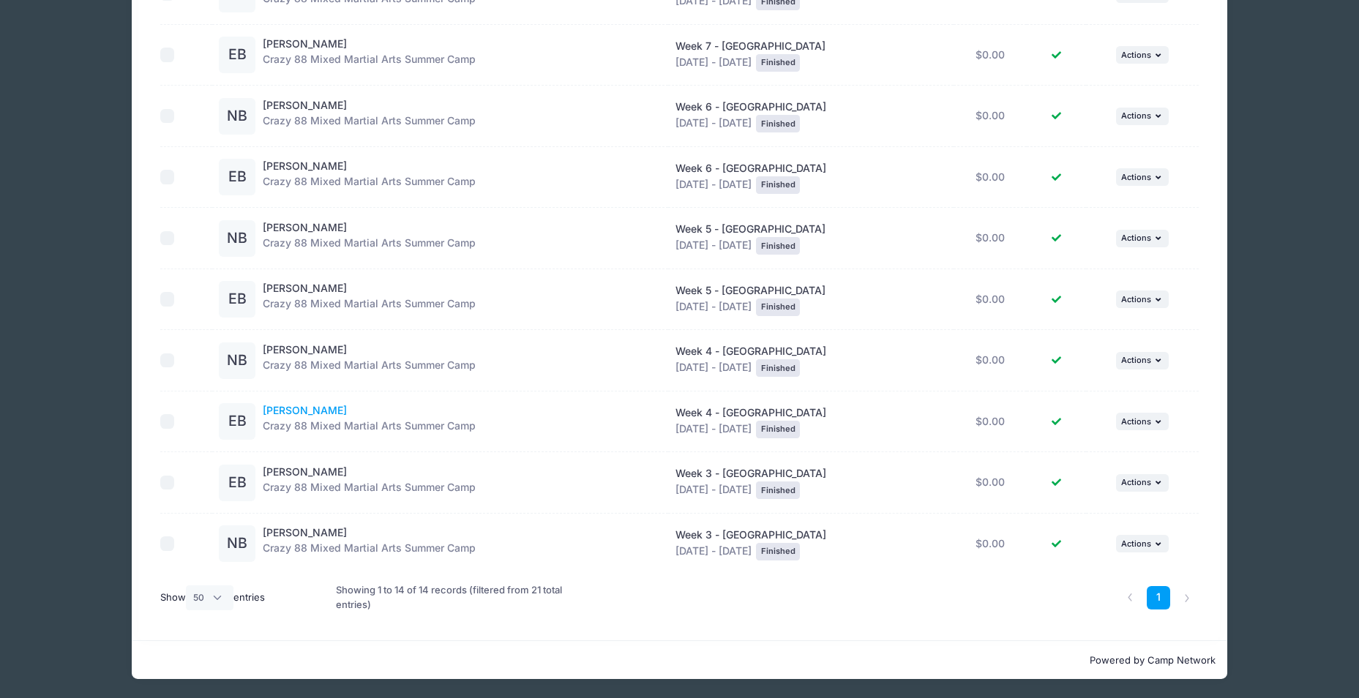
click at [296, 406] on link "[PERSON_NAME]" at bounding box center [305, 410] width 84 height 12
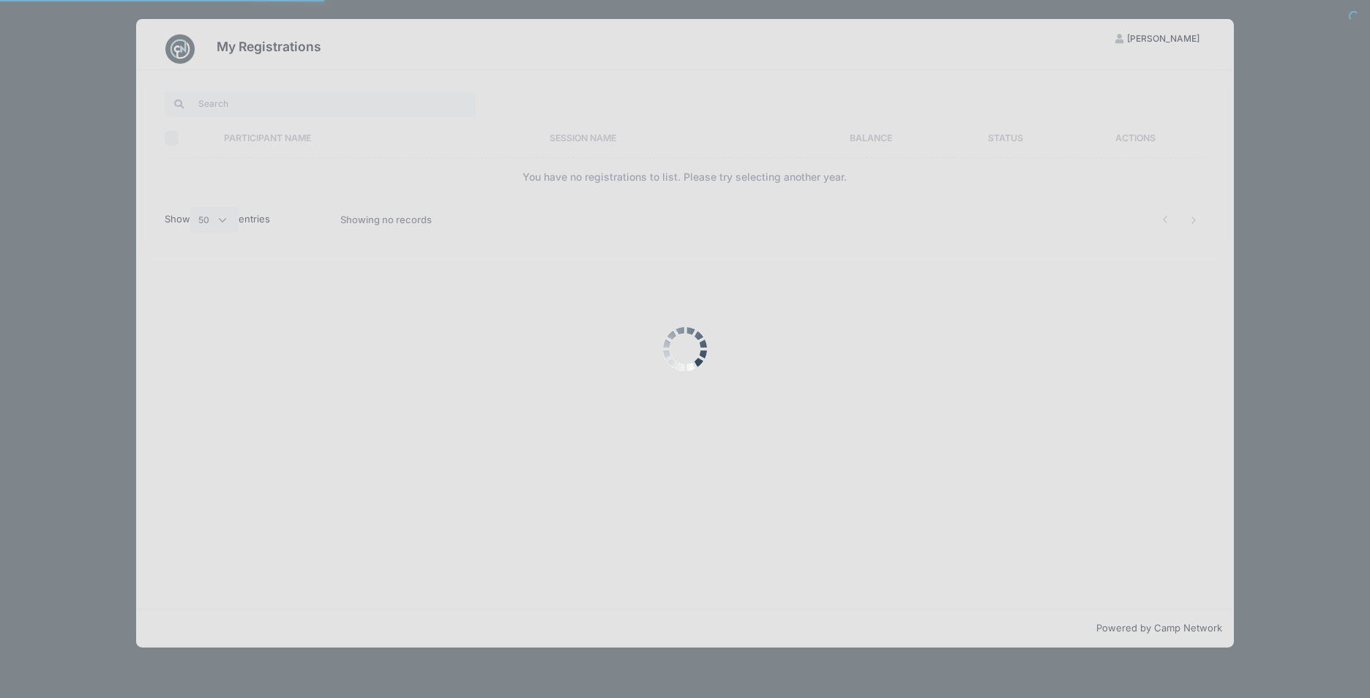
select select "50"
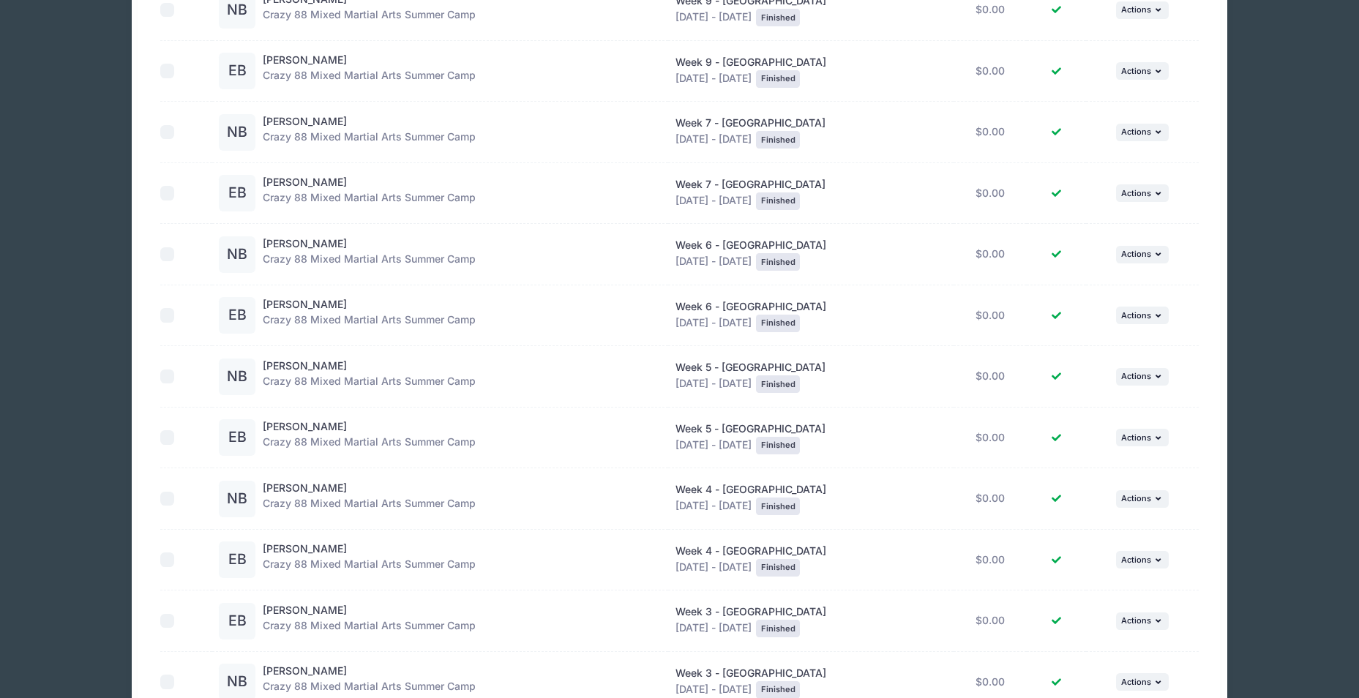
scroll to position [483, 0]
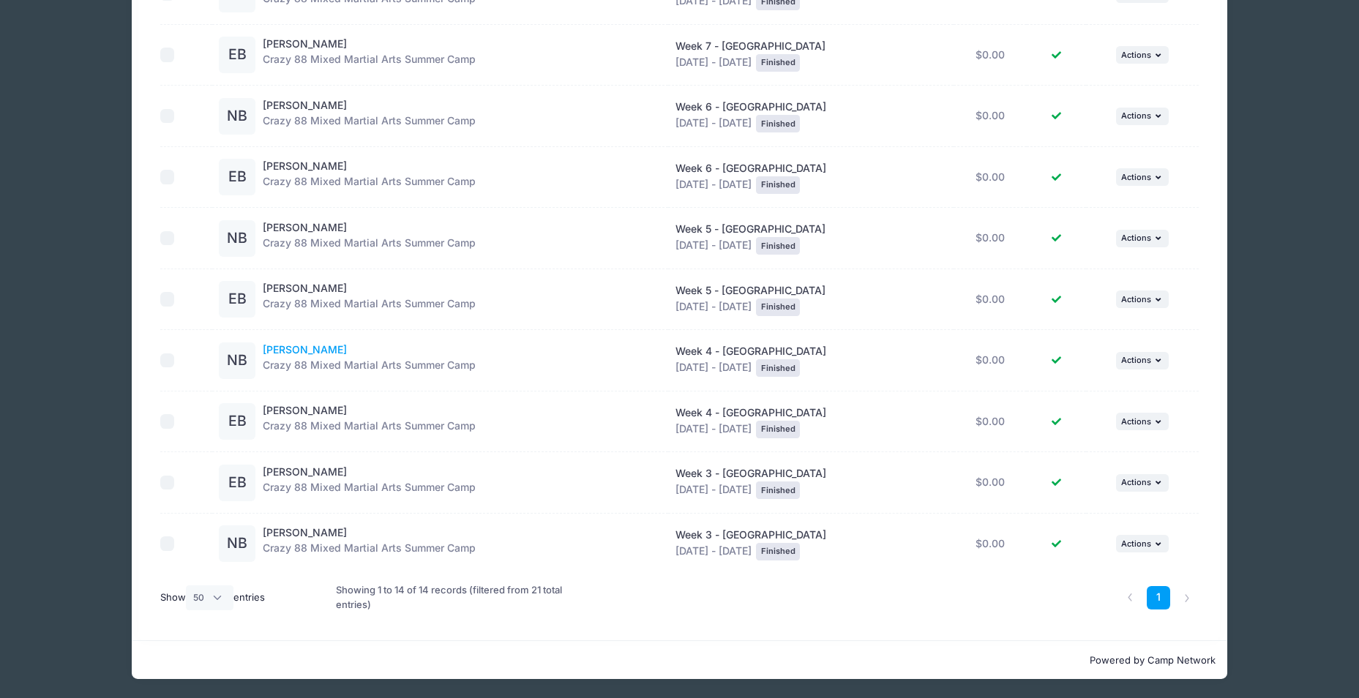
click at [315, 351] on link "[PERSON_NAME]" at bounding box center [305, 349] width 84 height 12
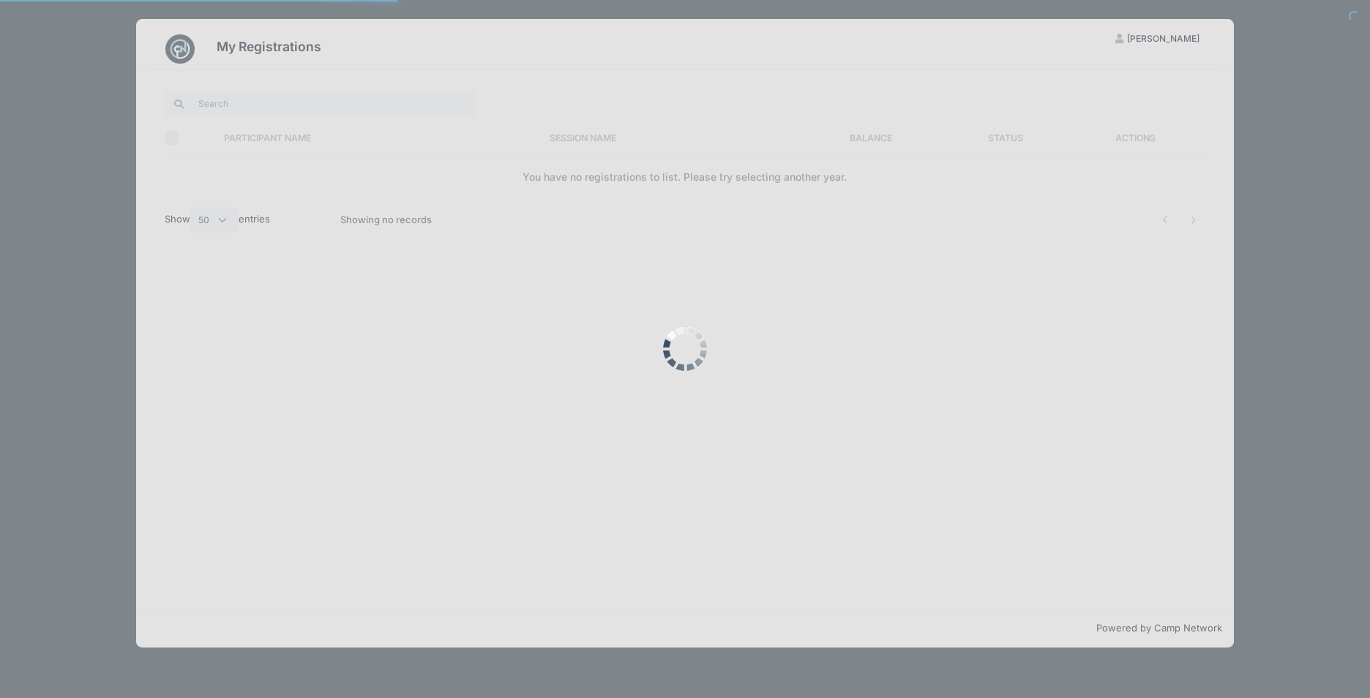
select select "50"
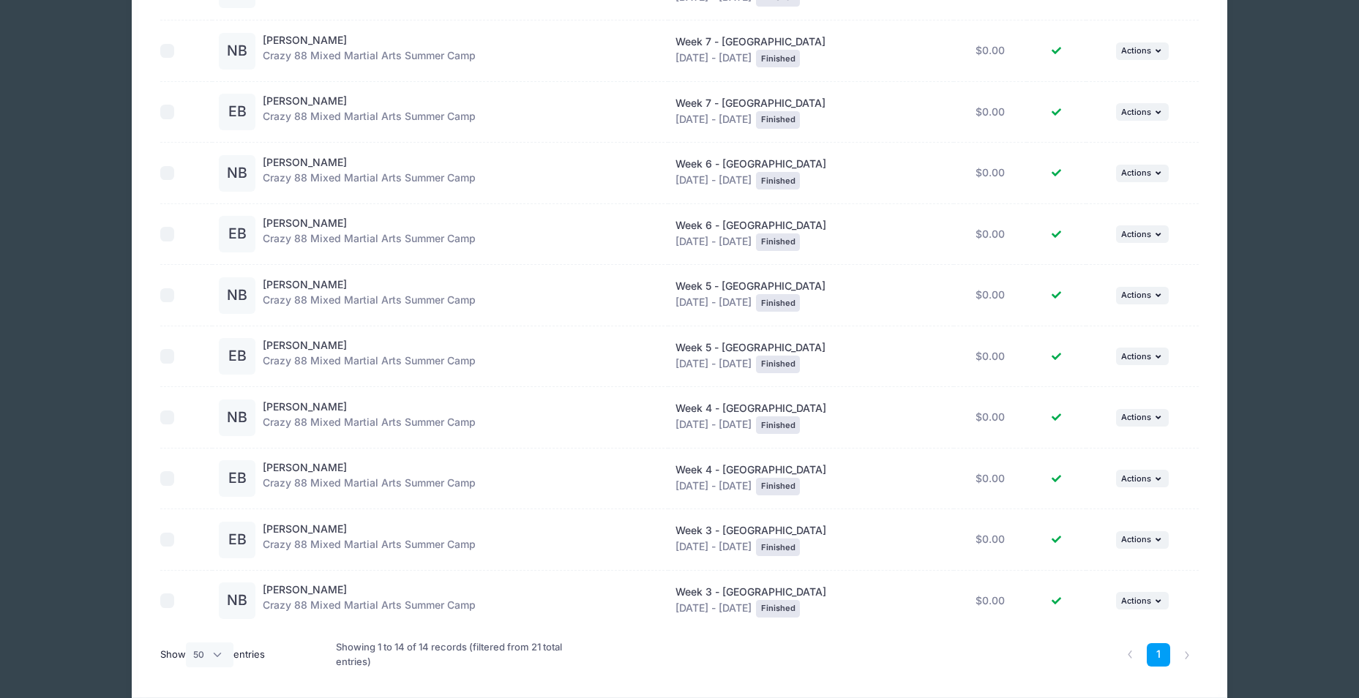
scroll to position [337, 0]
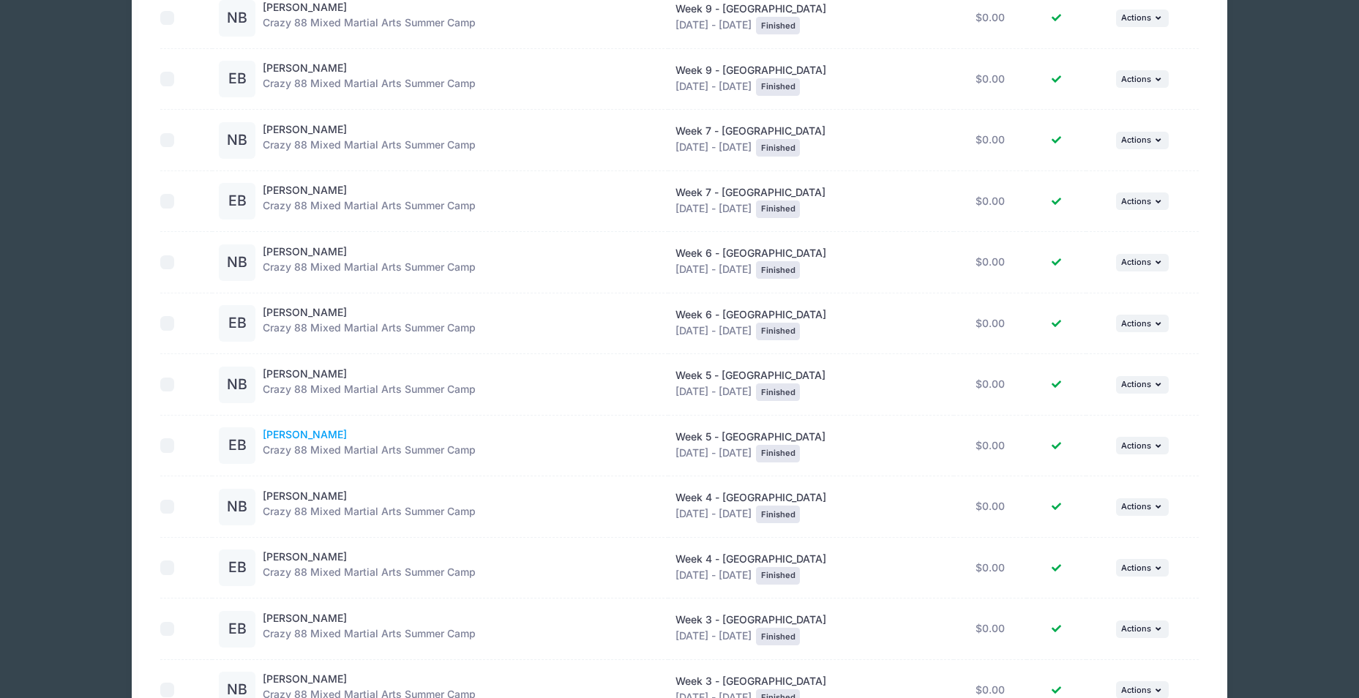
click at [305, 435] on link "Ethan Bookhultz" at bounding box center [305, 434] width 84 height 12
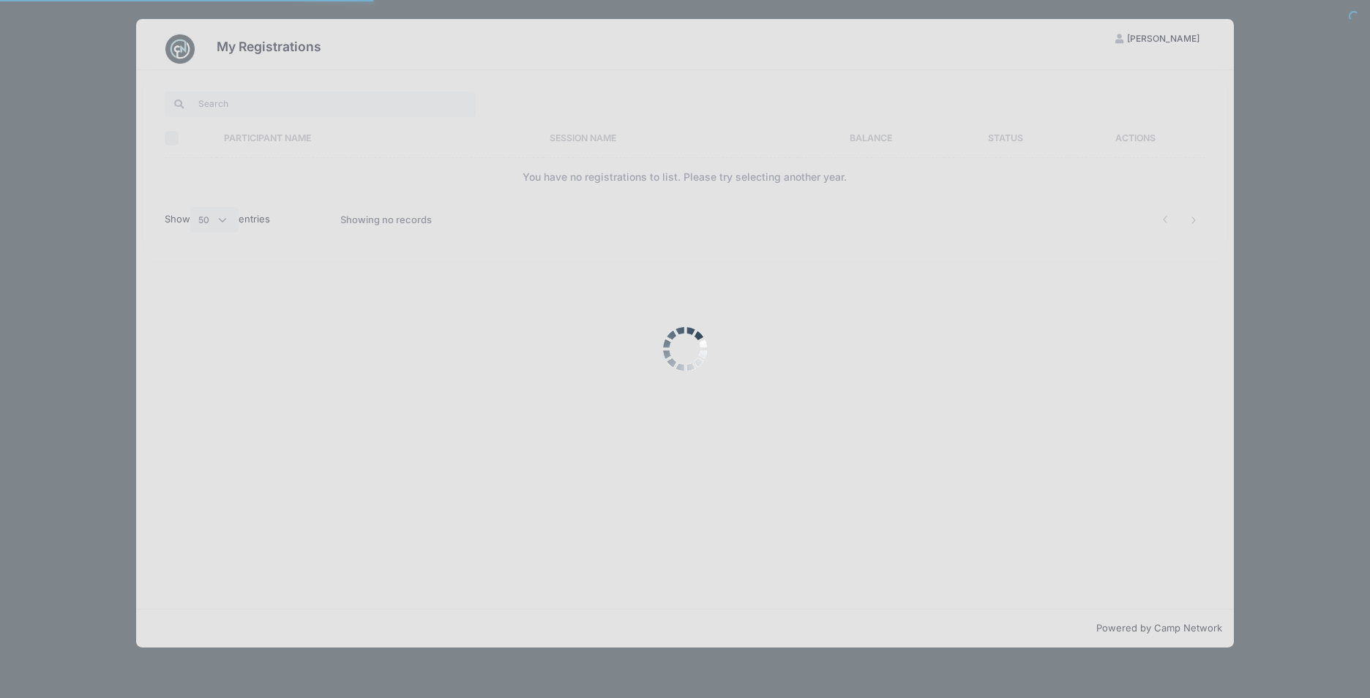
select select "50"
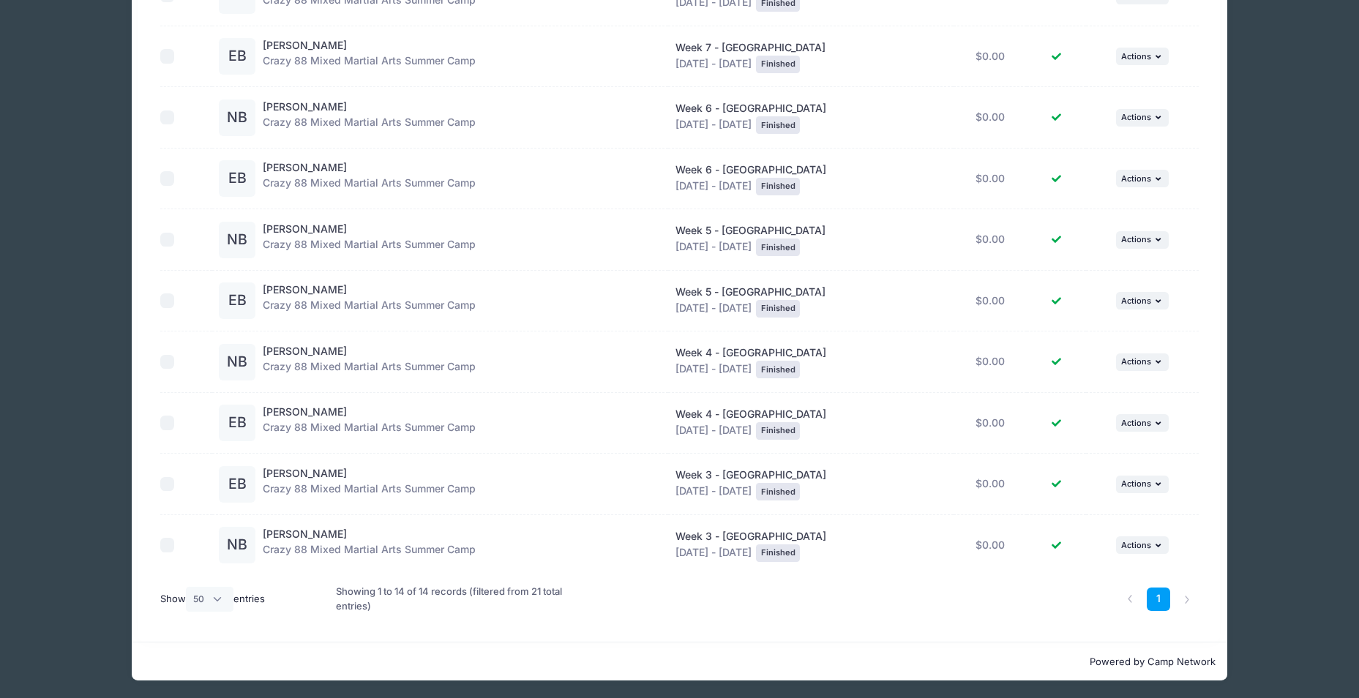
scroll to position [483, 0]
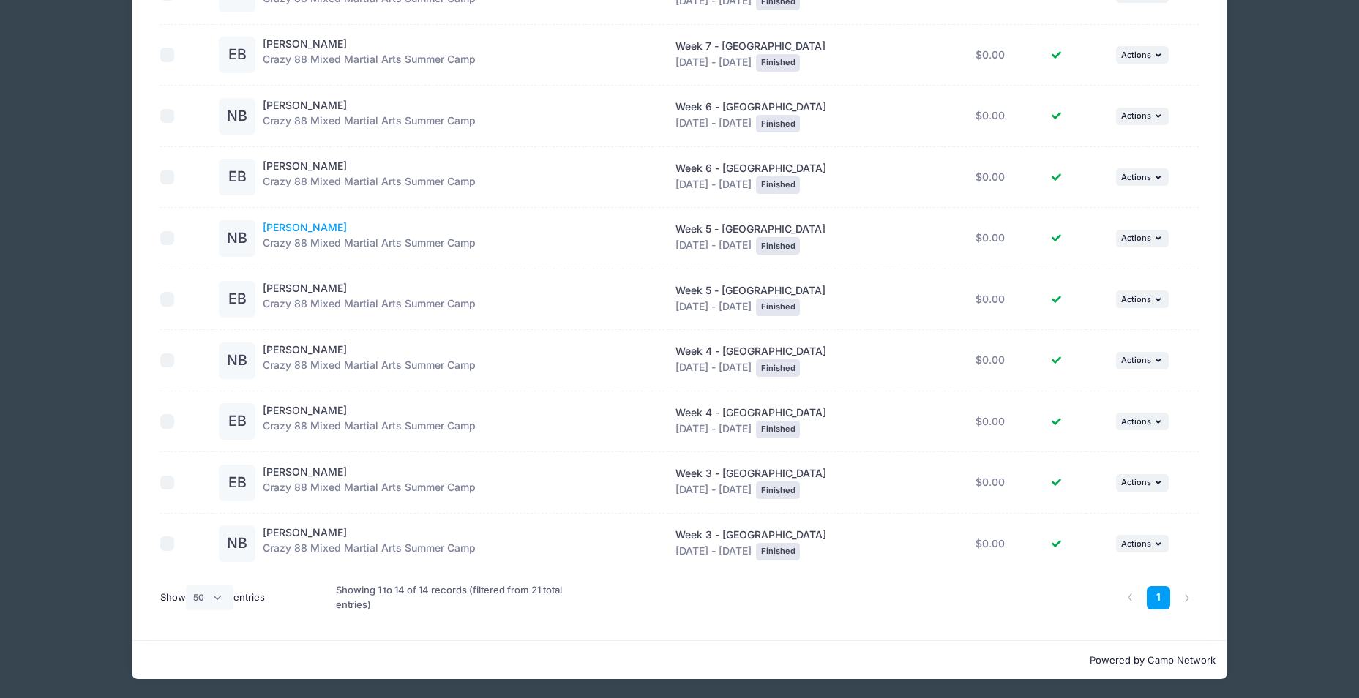
click at [310, 223] on link "Natalie Bookhultz" at bounding box center [305, 227] width 84 height 12
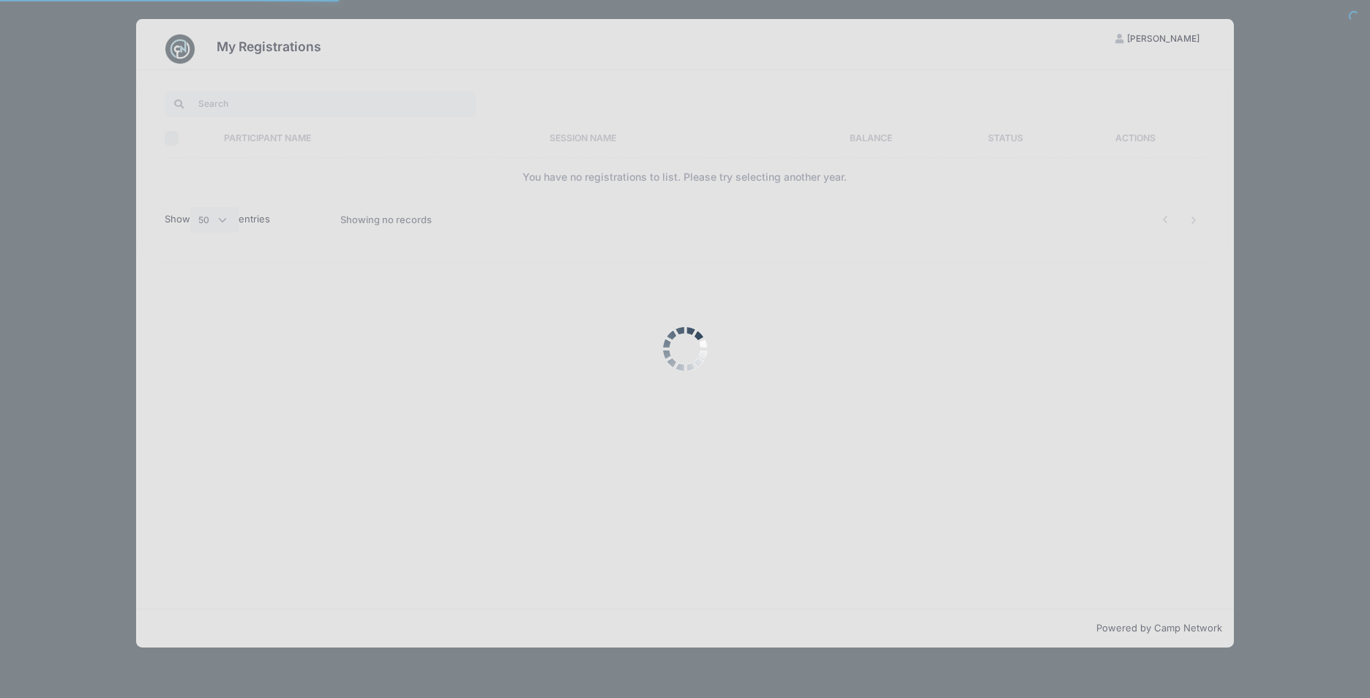
select select "50"
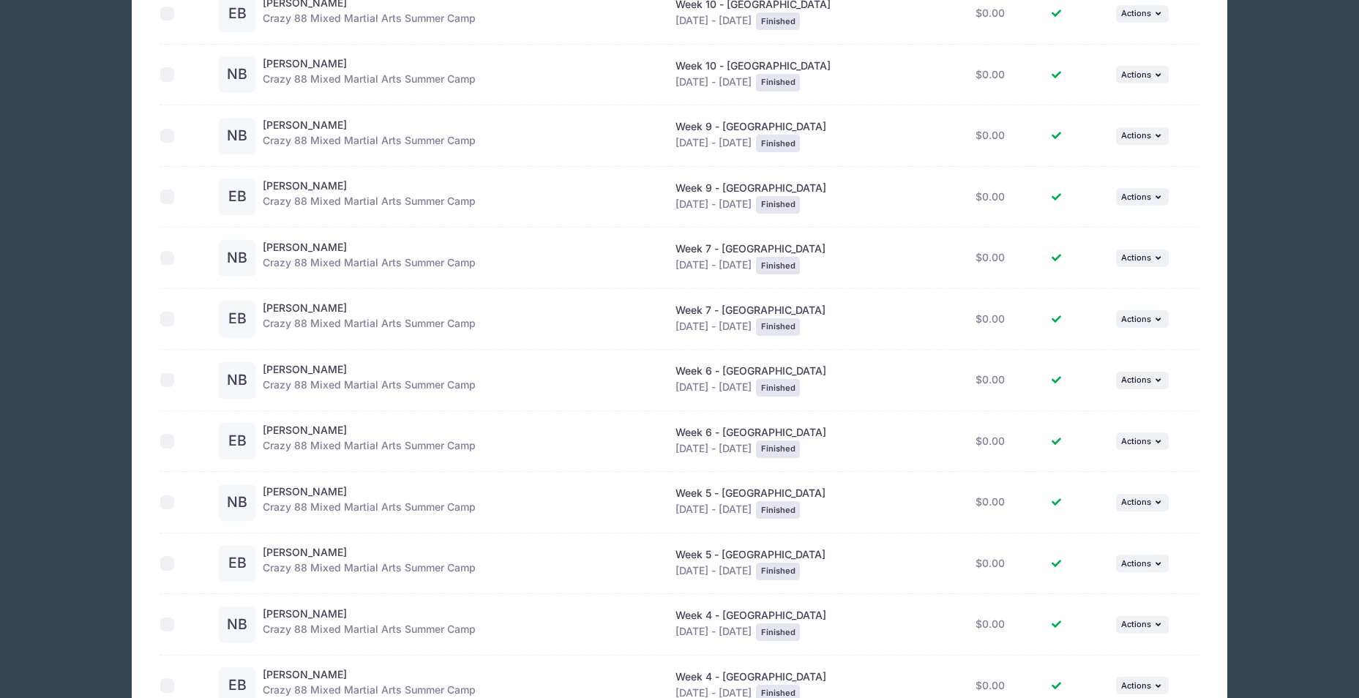
scroll to position [220, 0]
click at [313, 430] on link "[PERSON_NAME]" at bounding box center [305, 429] width 84 height 12
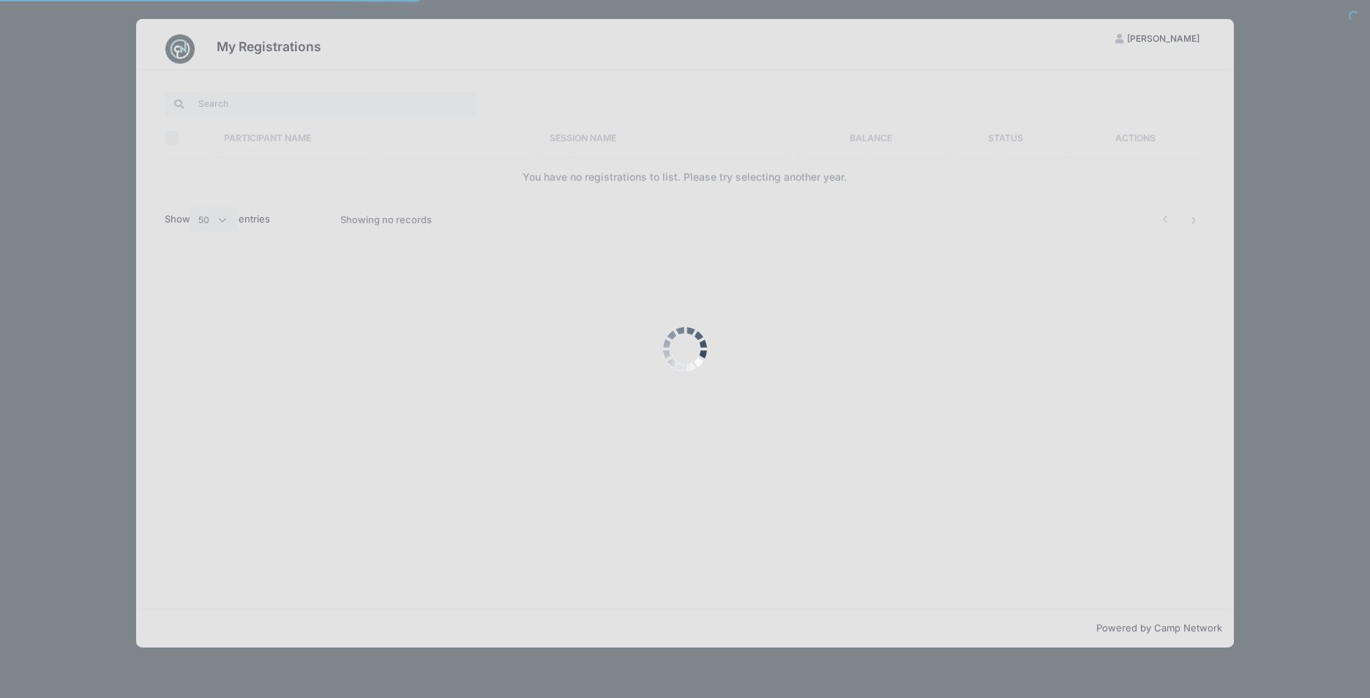
select select "50"
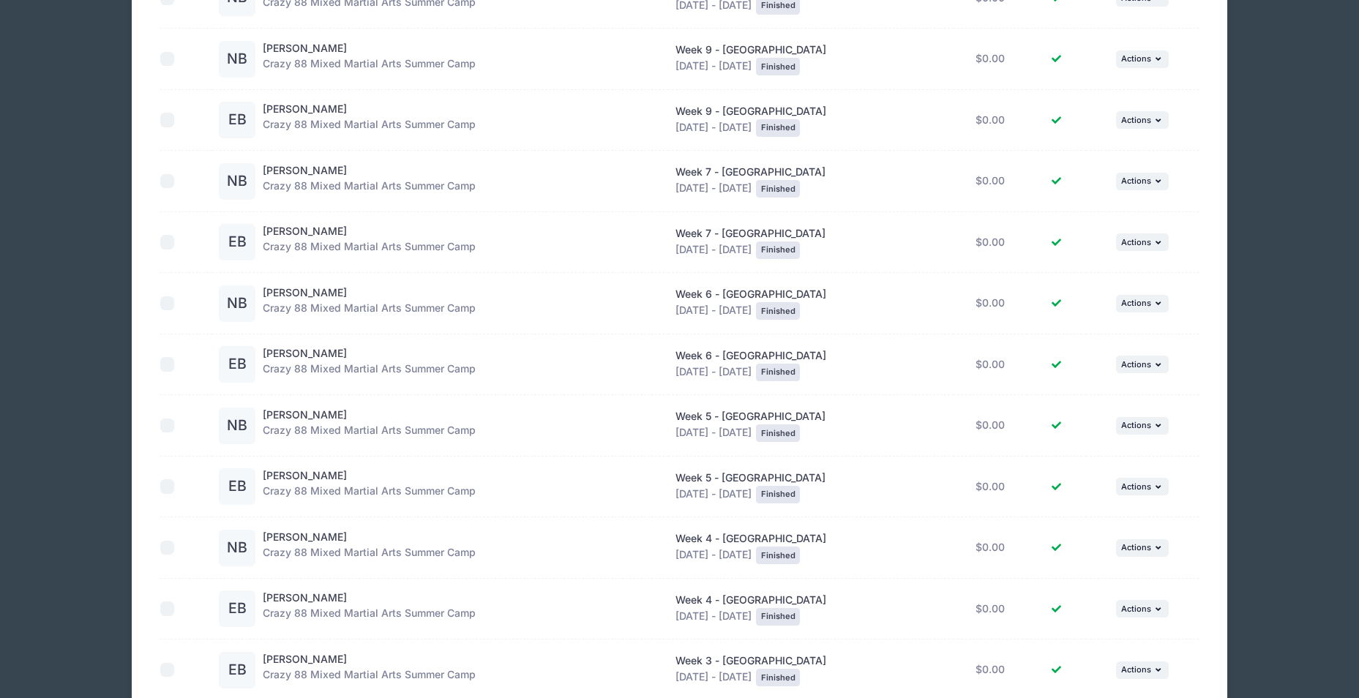
scroll to position [264, 0]
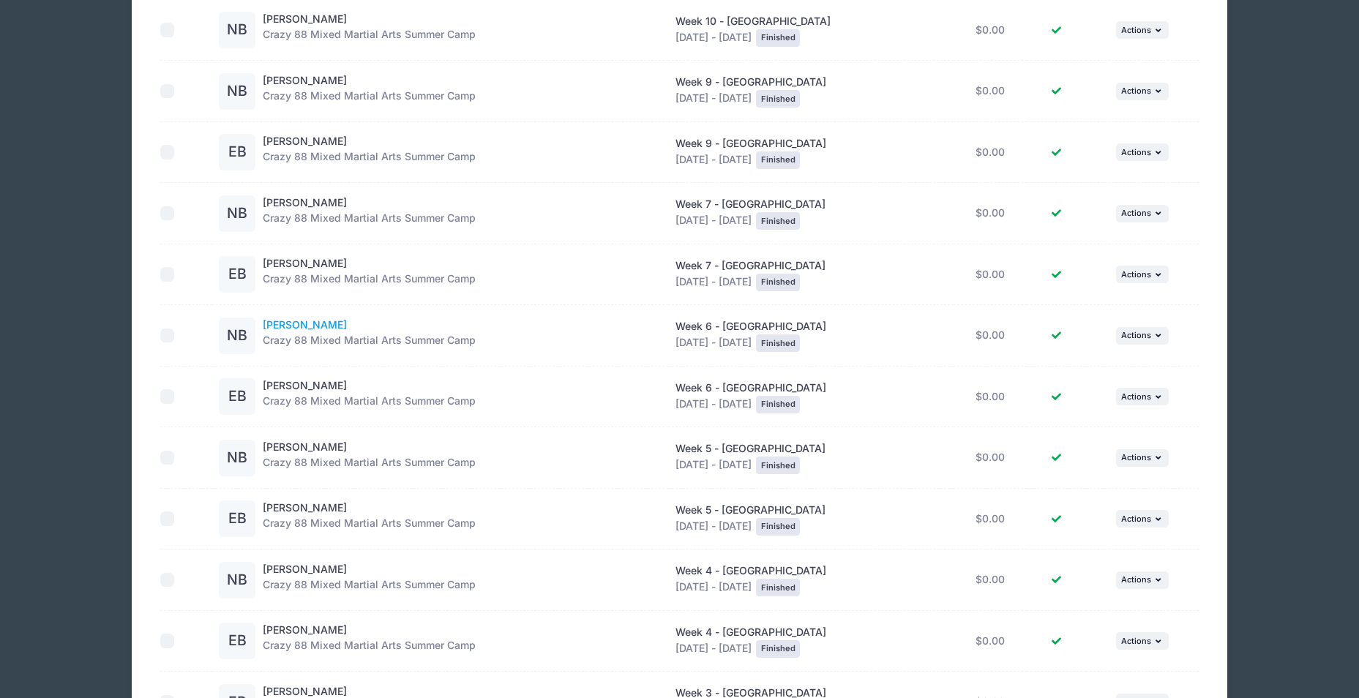
click at [307, 318] on link "[PERSON_NAME]" at bounding box center [305, 324] width 84 height 12
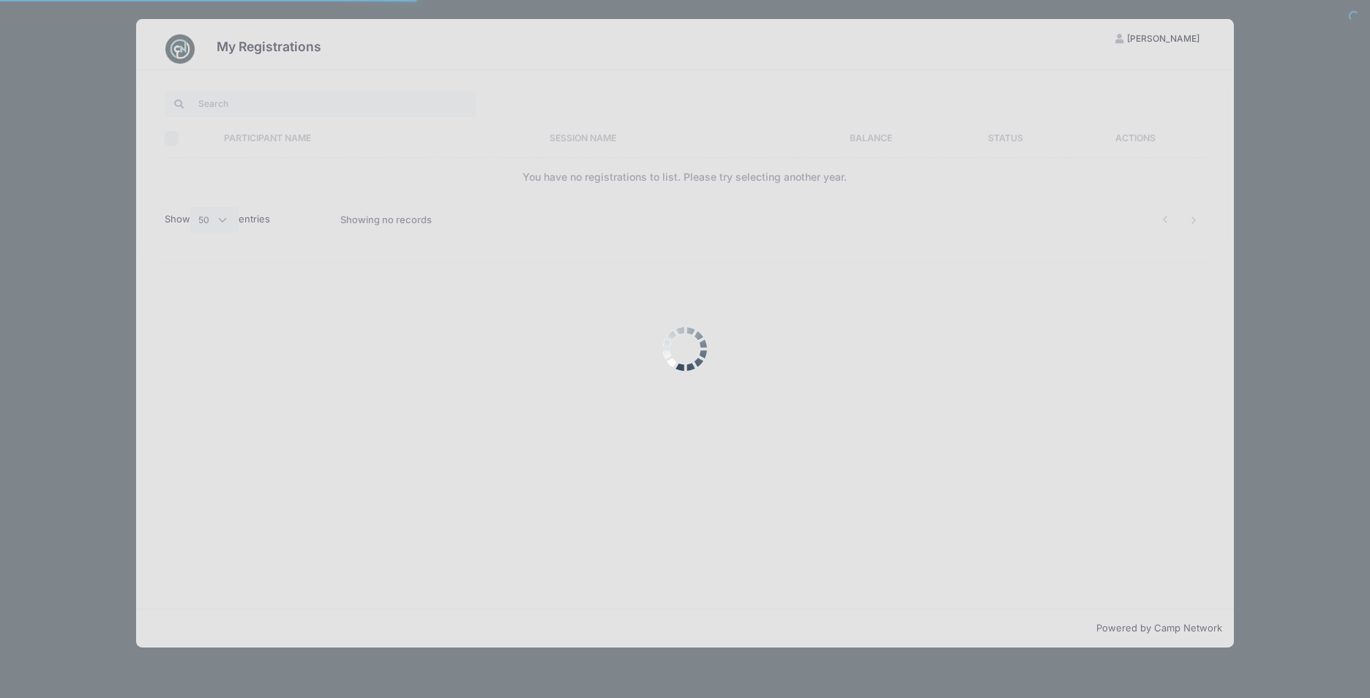
select select "50"
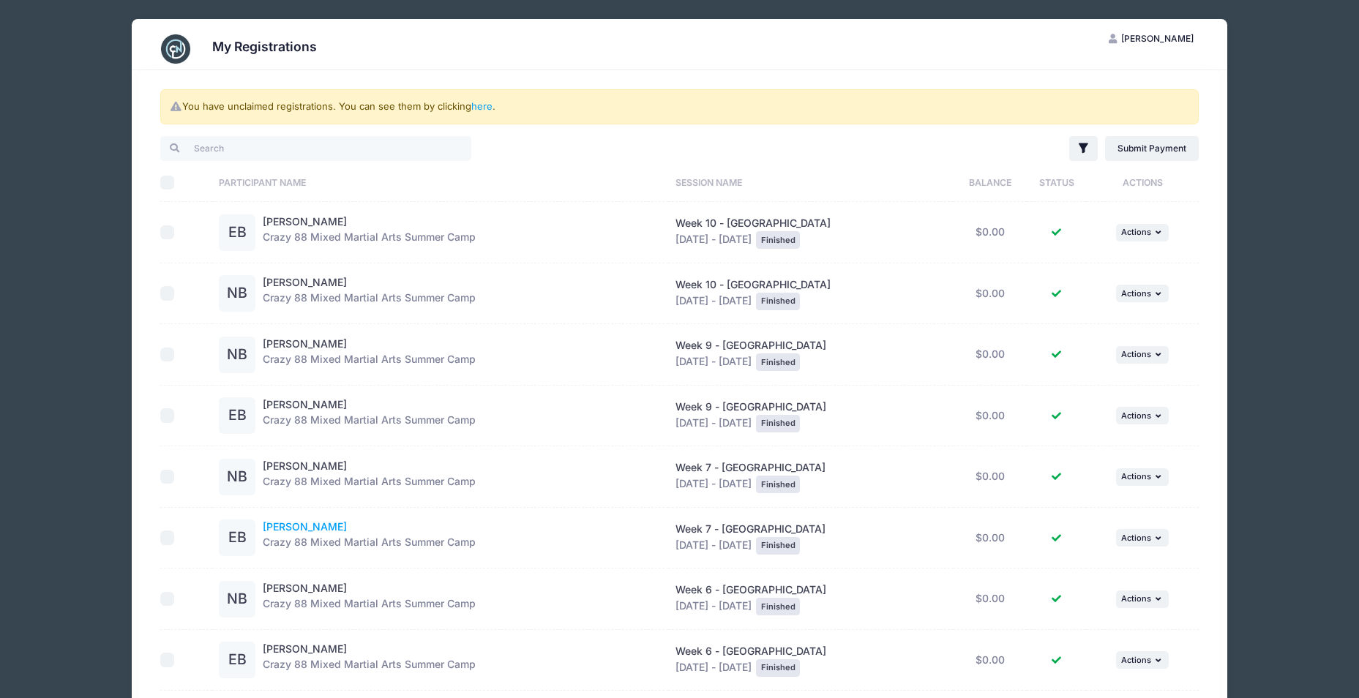
click at [317, 522] on link "[PERSON_NAME]" at bounding box center [305, 526] width 84 height 12
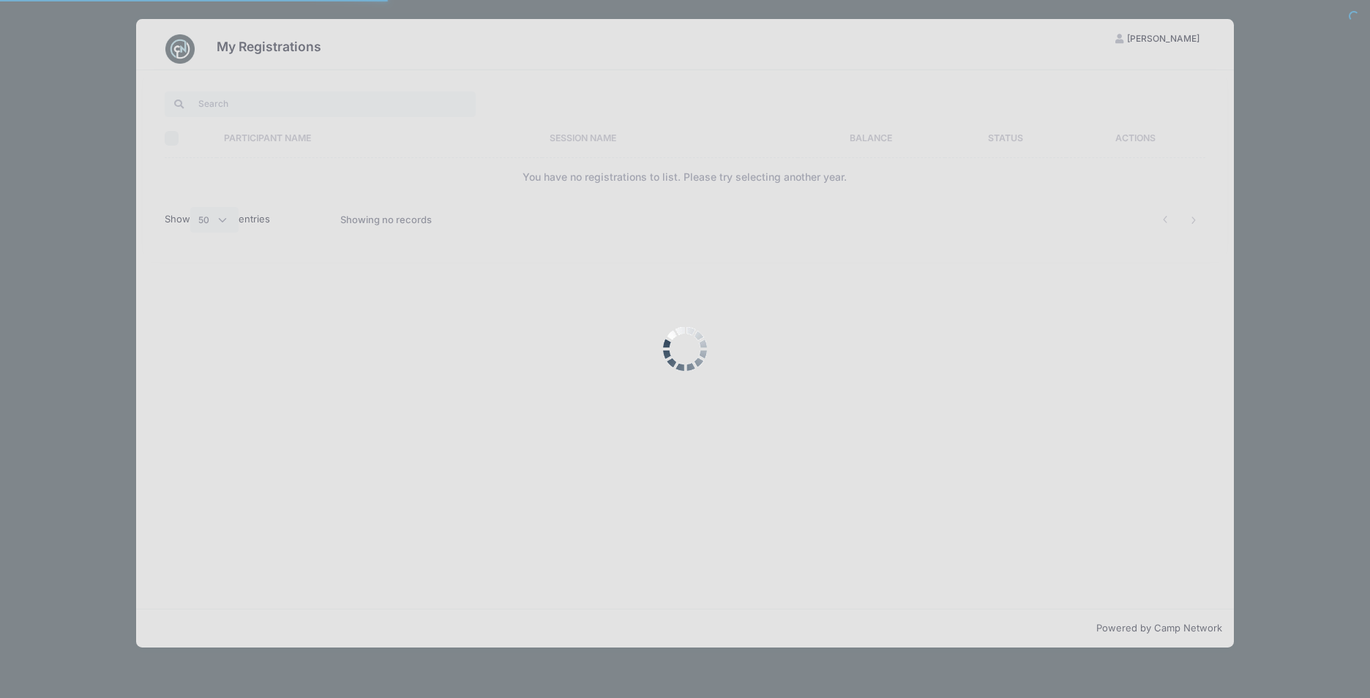
select select "50"
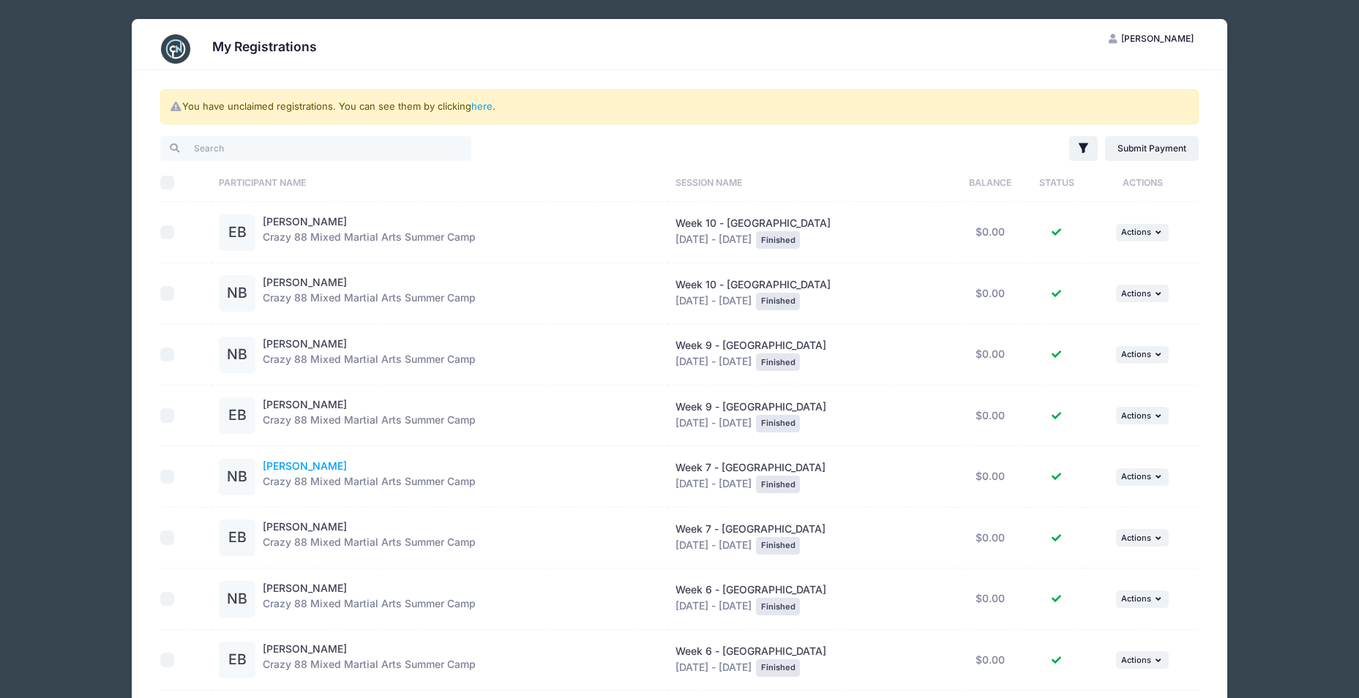
click at [322, 469] on link "[PERSON_NAME]" at bounding box center [305, 466] width 84 height 12
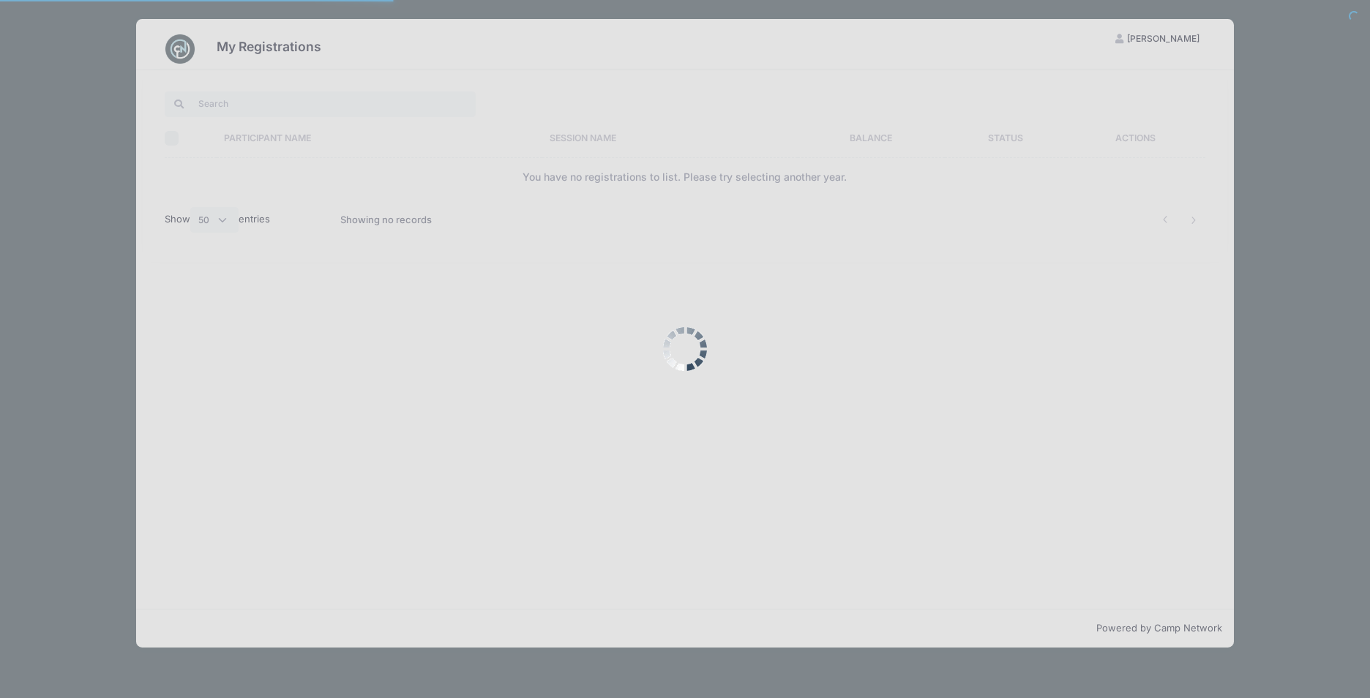
select select "50"
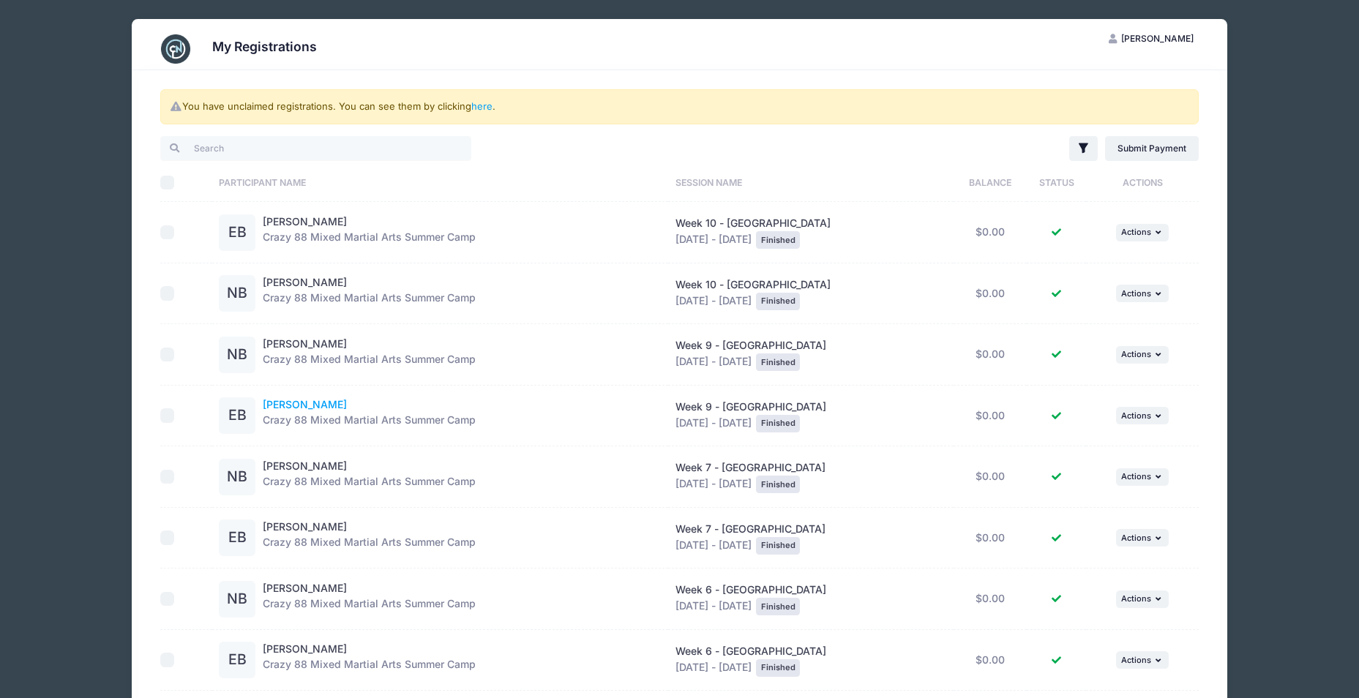
click at [309, 403] on link "Ethan Bookhultz" at bounding box center [305, 404] width 84 height 12
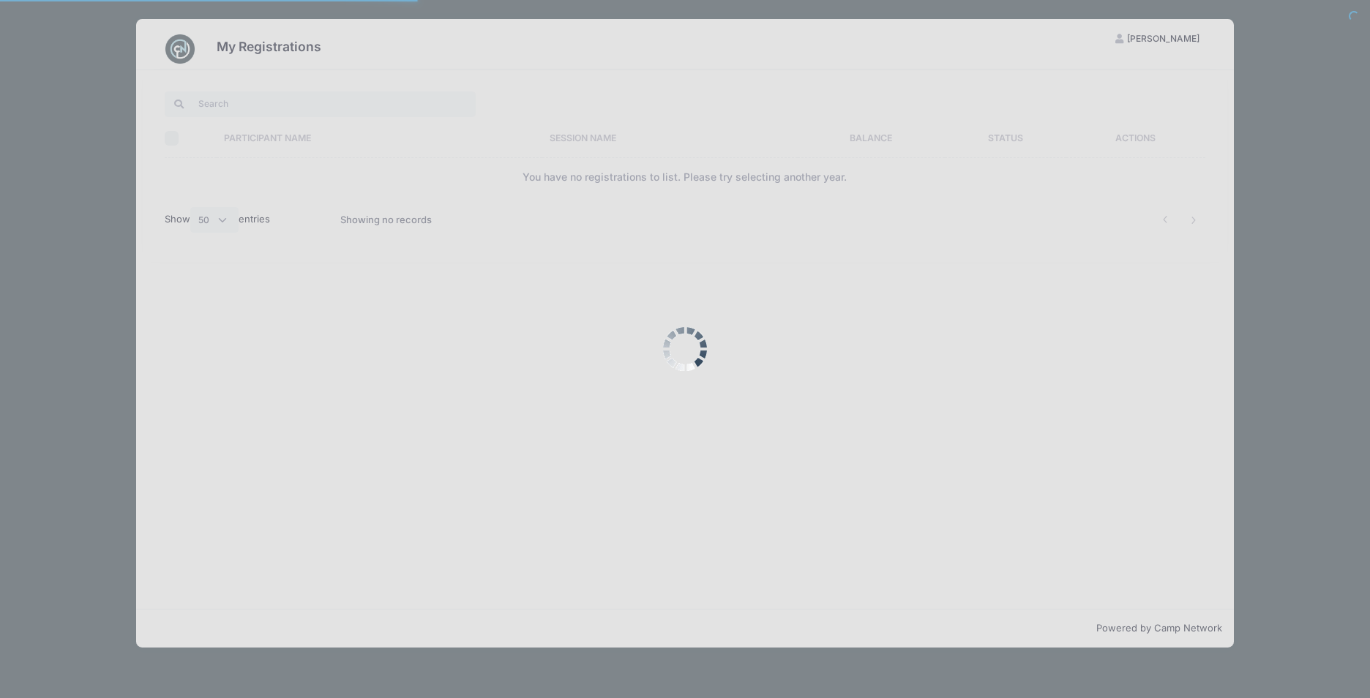
select select "50"
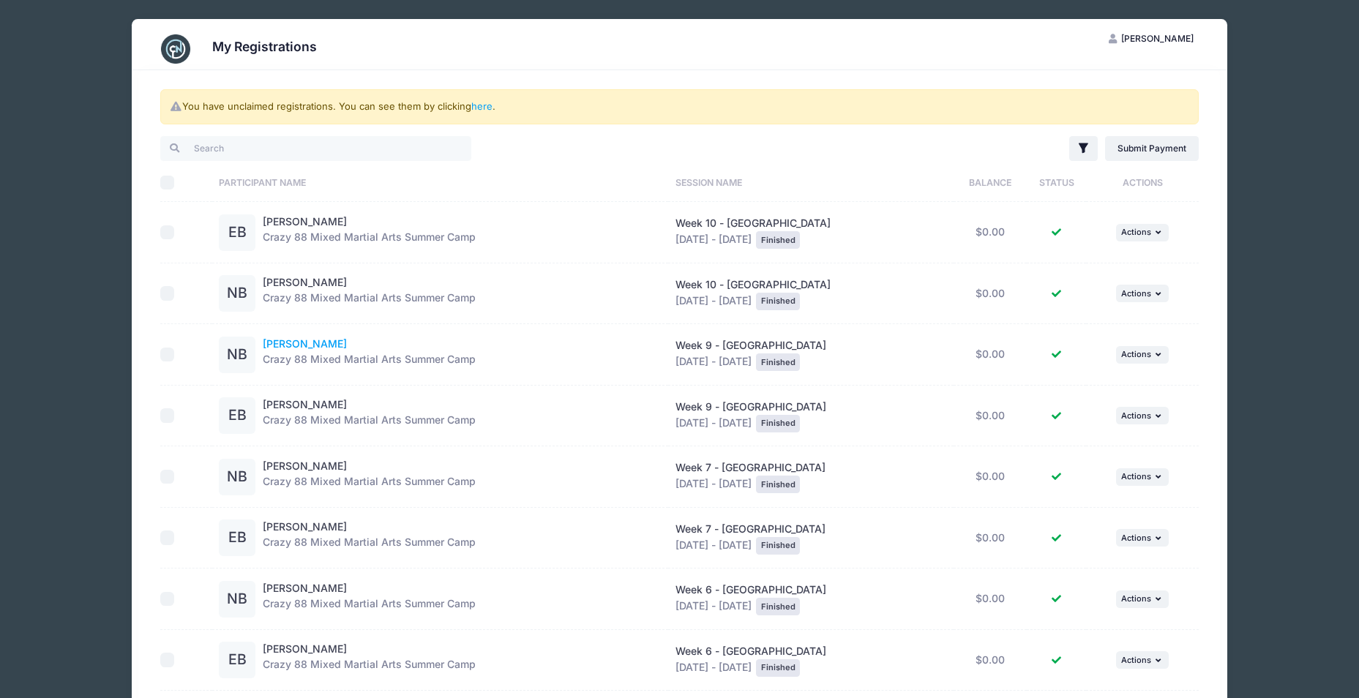
click at [316, 343] on link "Natalie Bookhultz" at bounding box center [305, 343] width 84 height 12
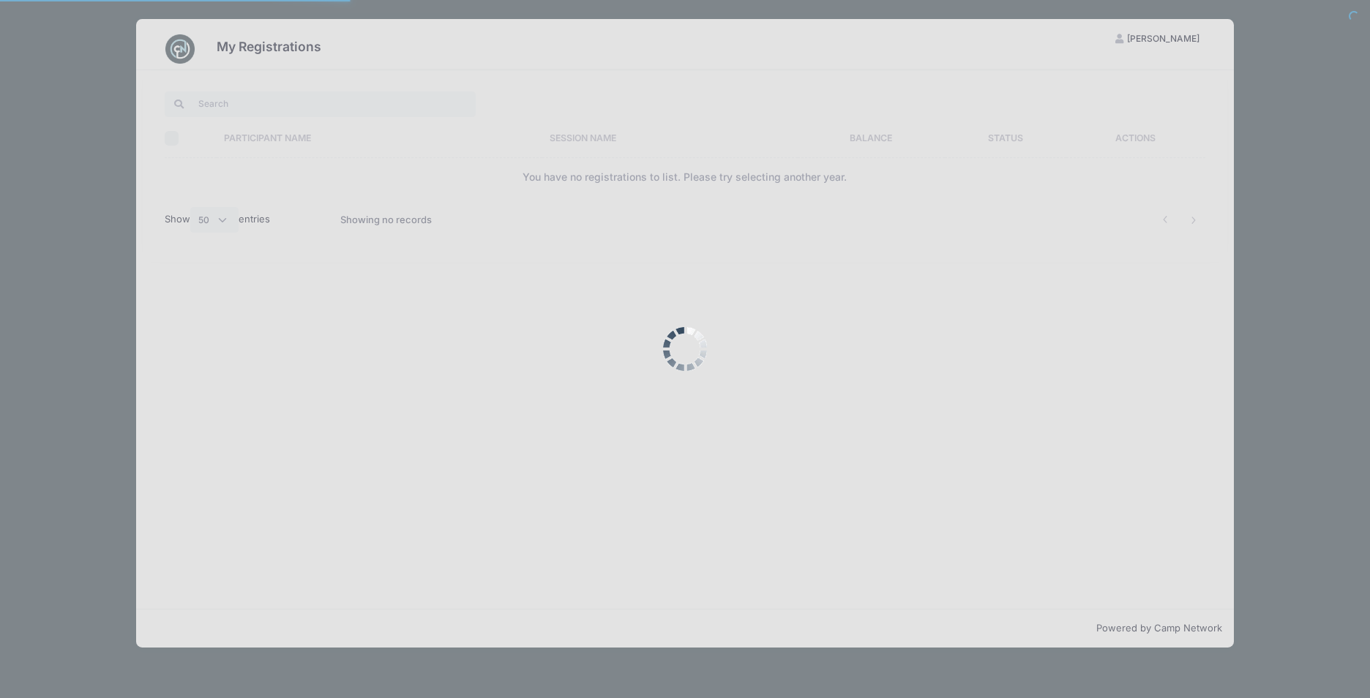
select select "50"
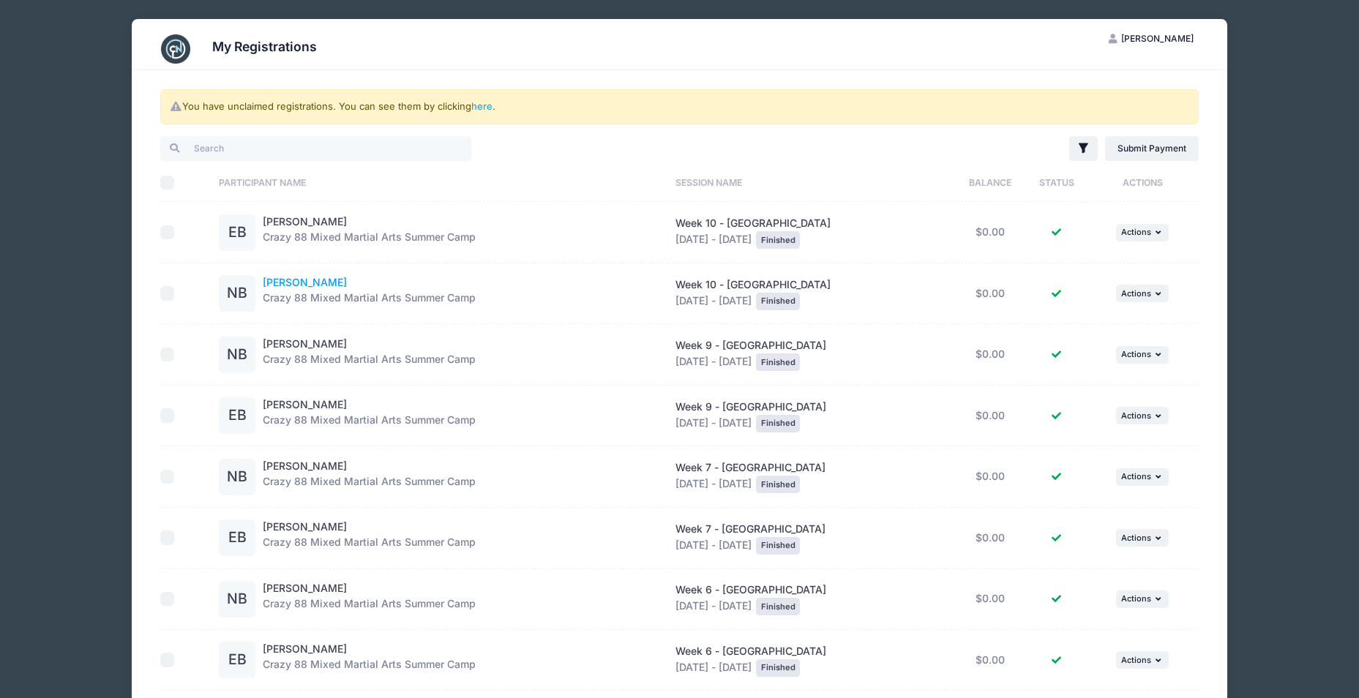
click at [326, 282] on link "Natalie Bookhultz" at bounding box center [305, 282] width 84 height 12
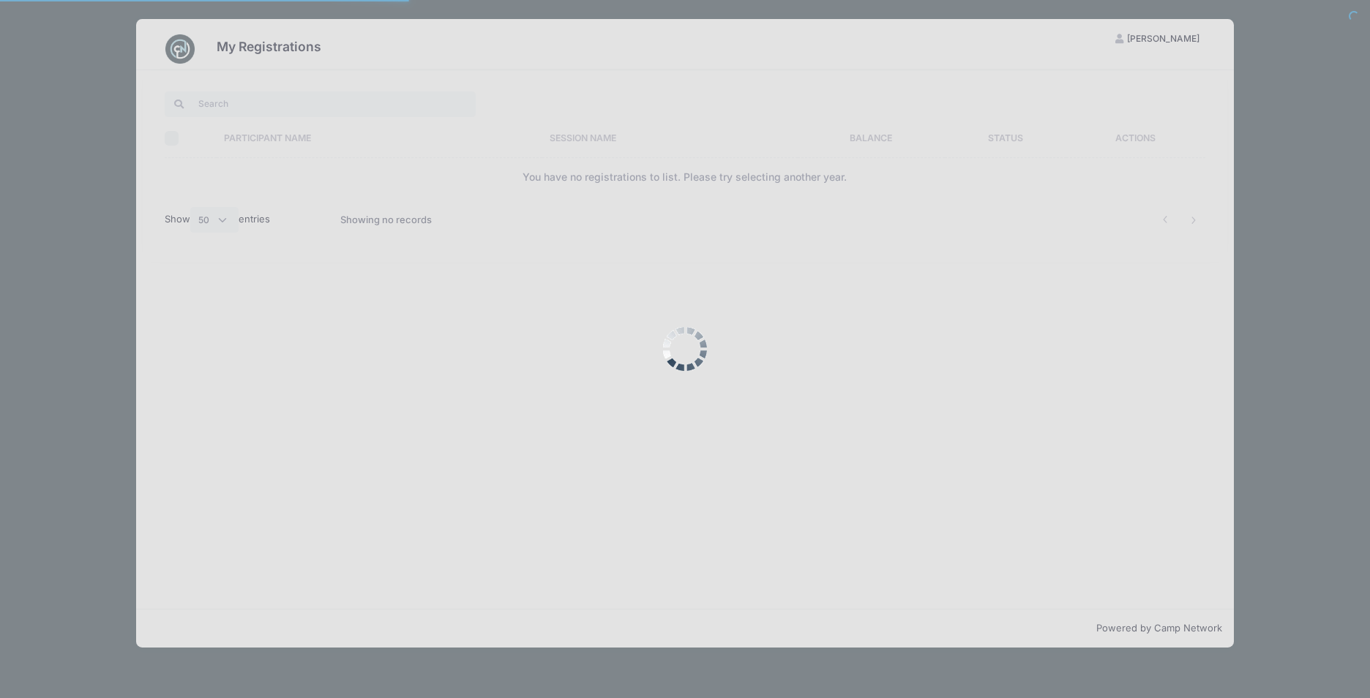
select select "50"
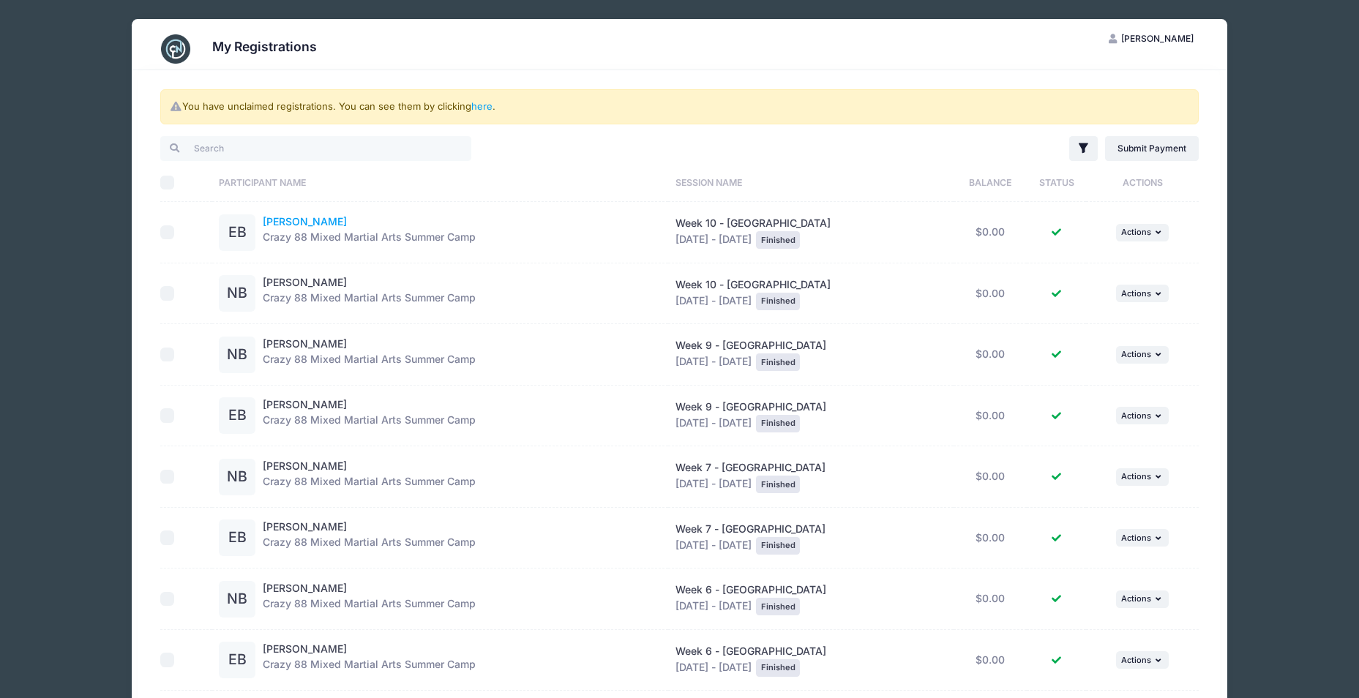
click at [301, 225] on link "Ethan Bookhultz" at bounding box center [305, 221] width 84 height 12
